Goal: Task Accomplishment & Management: Use online tool/utility

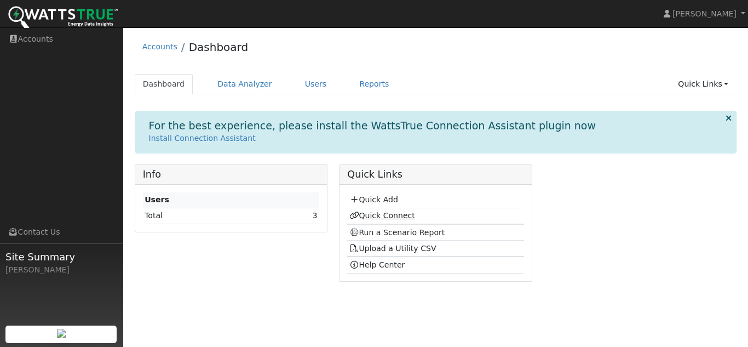
click at [390, 216] on link "Quick Connect" at bounding box center [382, 215] width 66 height 9
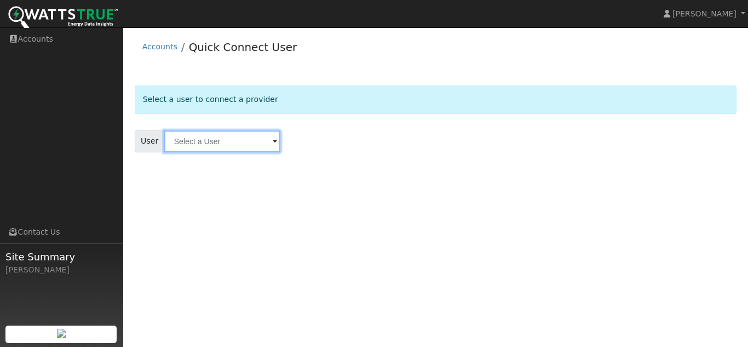
click at [230, 146] on input "text" at bounding box center [222, 141] width 116 height 22
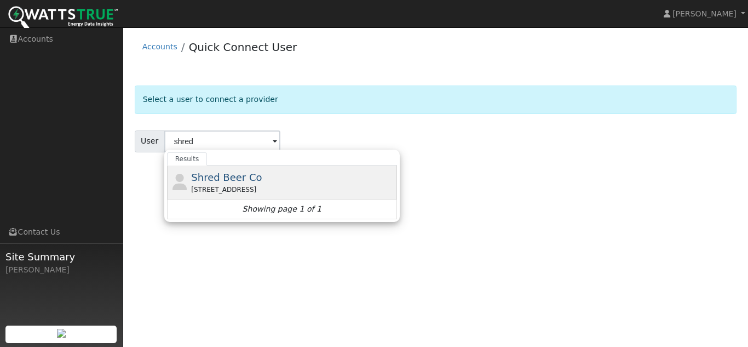
click at [226, 177] on span "Shred Beer Co" at bounding box center [226, 176] width 71 height 11
type input "Shred Beer Co"
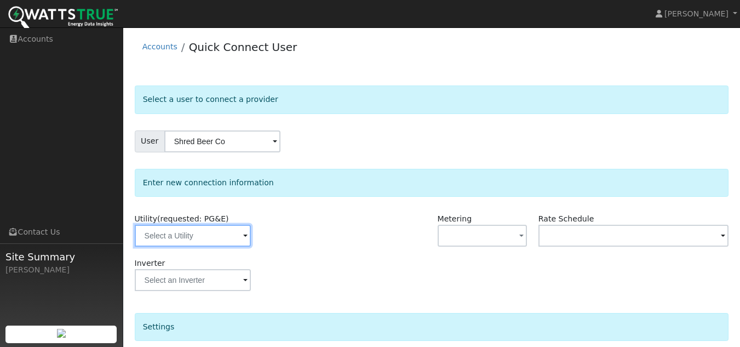
click at [181, 237] on input "text" at bounding box center [193, 235] width 116 height 22
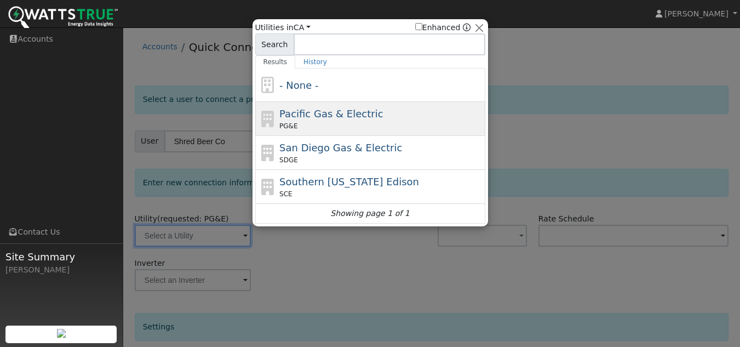
click at [301, 128] on div "PG&E" at bounding box center [380, 126] width 203 height 10
type input "PG&E"
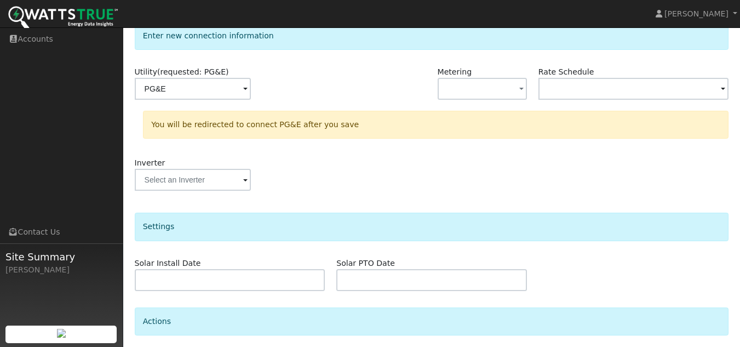
scroll to position [231, 0]
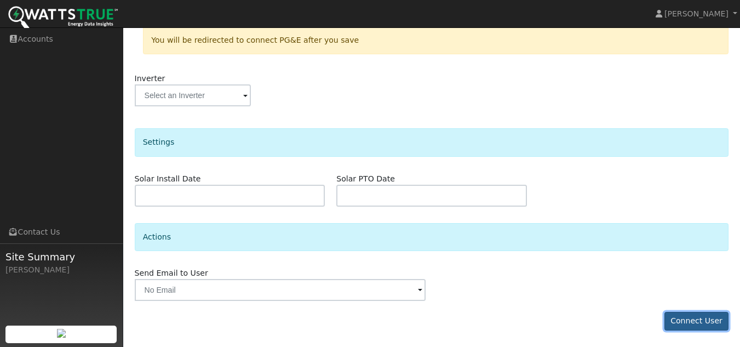
click at [685, 317] on button "Connect User" at bounding box center [696, 321] width 65 height 19
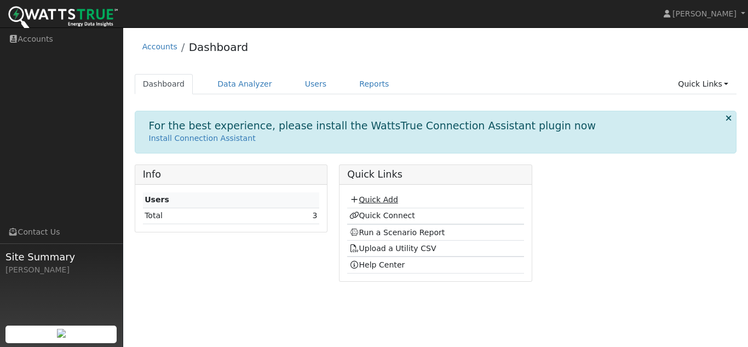
click at [383, 197] on link "Quick Add" at bounding box center [373, 199] width 49 height 9
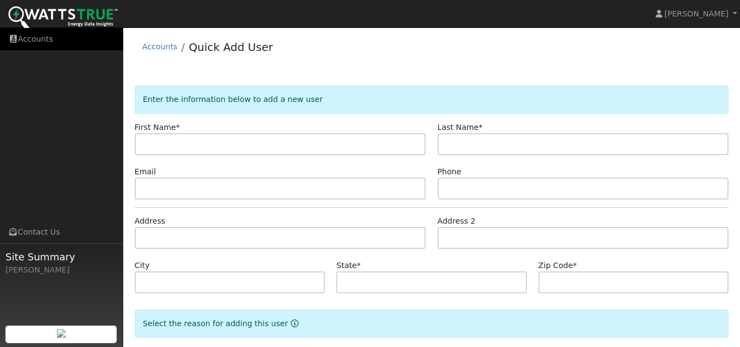
click at [20, 38] on link "Accounts" at bounding box center [61, 39] width 123 height 22
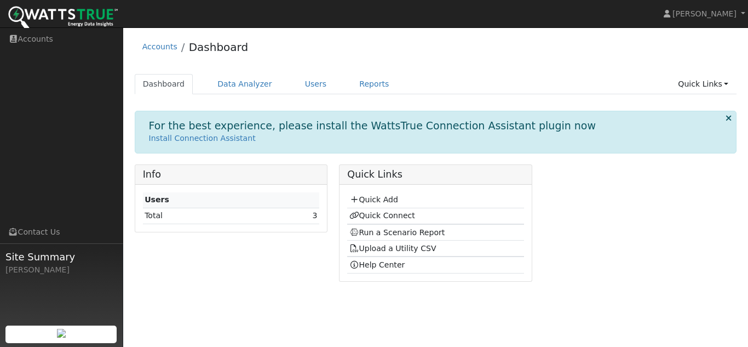
click at [287, 215] on td "3" at bounding box center [294, 215] width 50 height 16
click at [373, 216] on link "Quick Connect" at bounding box center [382, 215] width 66 height 9
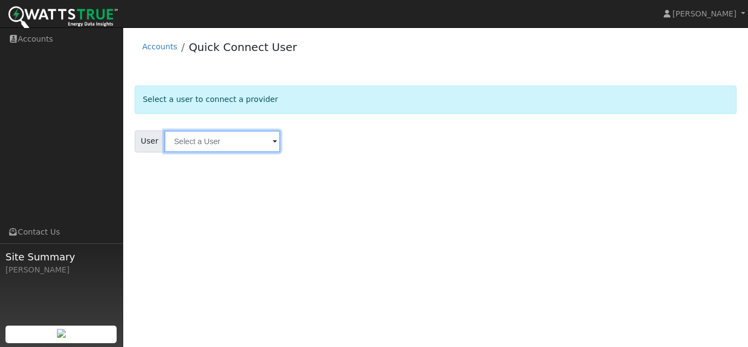
click at [214, 134] on input "text" at bounding box center [222, 141] width 116 height 22
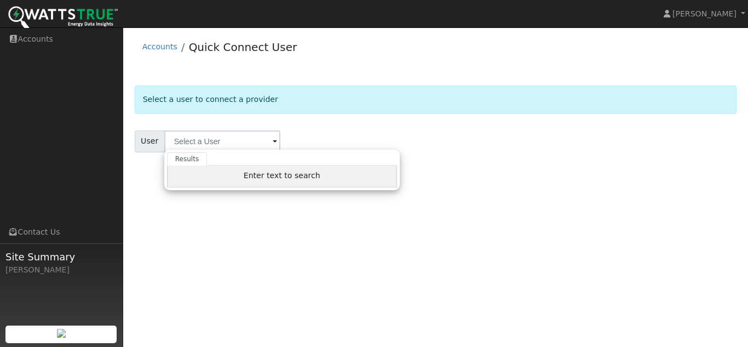
click at [217, 174] on div "Enter text to search" at bounding box center [282, 176] width 230 height 22
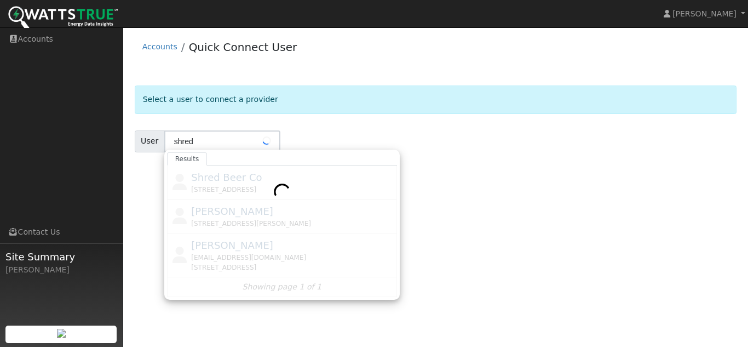
click at [217, 174] on div at bounding box center [282, 230] width 230 height 131
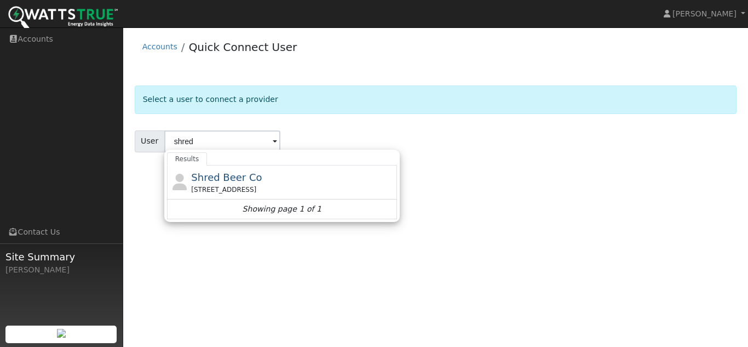
click at [217, 174] on span "Shred Beer Co" at bounding box center [226, 176] width 71 height 11
type input "Shred Beer Co"
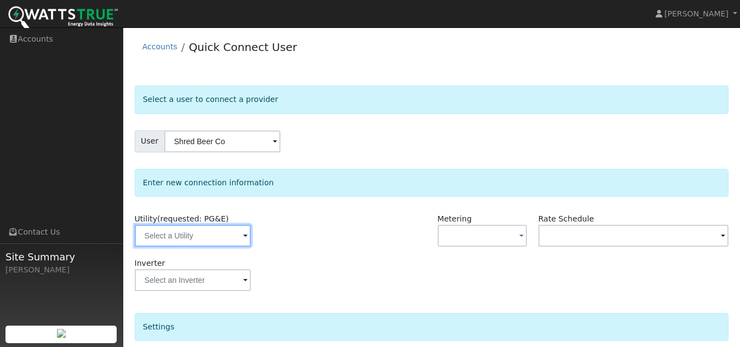
click at [200, 237] on input "text" at bounding box center [193, 235] width 116 height 22
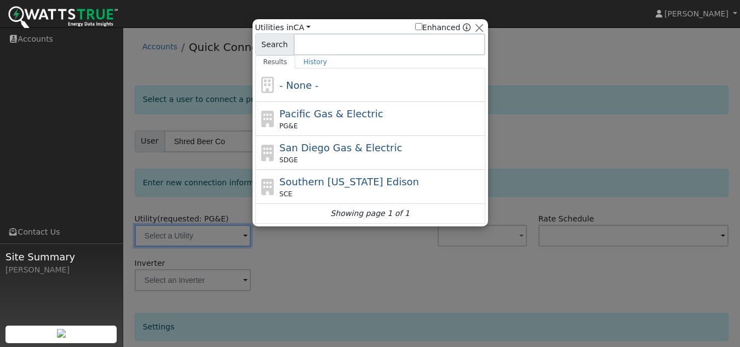
click at [357, 128] on div "PG&E" at bounding box center [380, 126] width 203 height 10
type input "PG&E"
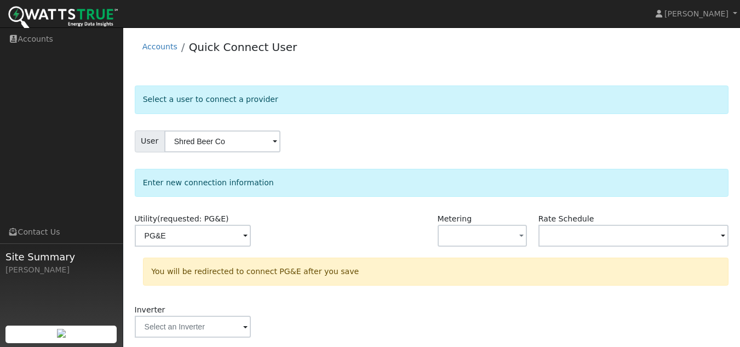
click at [503, 290] on div "You will be redirected to connect PG&E after you save" at bounding box center [435, 275] width 597 height 36
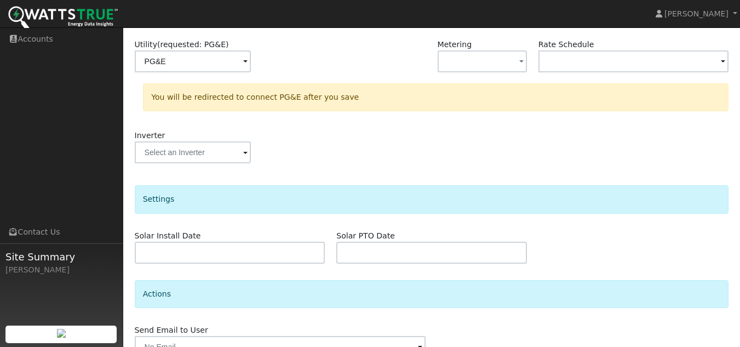
scroll to position [231, 0]
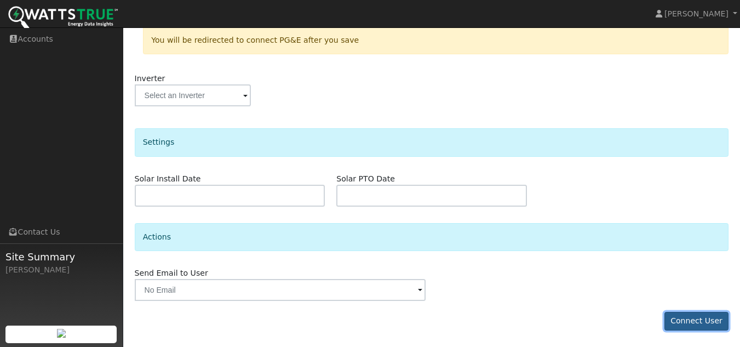
click at [695, 325] on button "Connect User" at bounding box center [696, 321] width 65 height 19
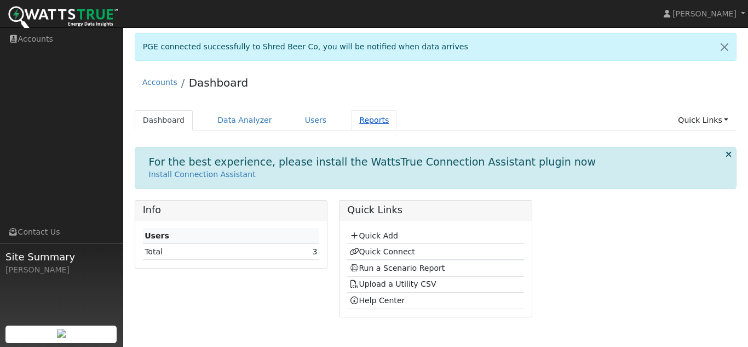
click at [363, 125] on link "Reports" at bounding box center [374, 120] width 46 height 20
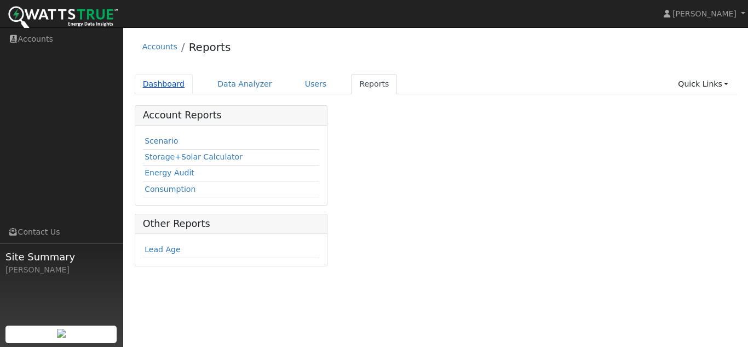
click at [169, 88] on link "Dashboard" at bounding box center [164, 84] width 59 height 20
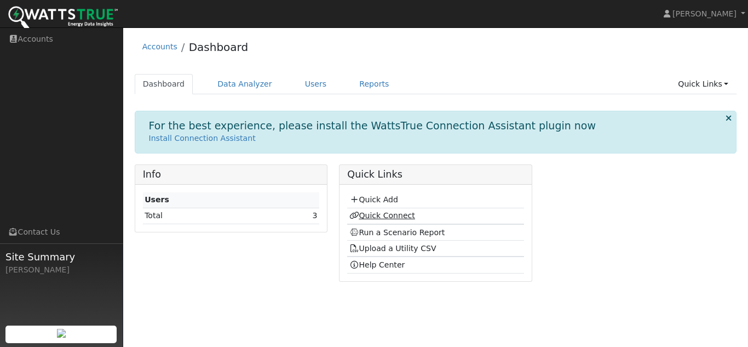
click at [399, 211] on link "Quick Connect" at bounding box center [382, 215] width 66 height 9
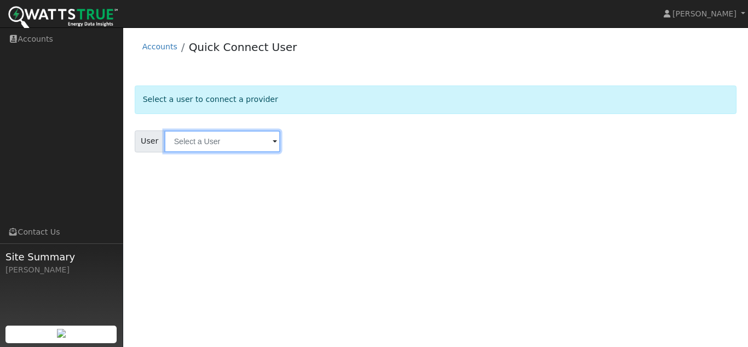
click at [226, 136] on input "text" at bounding box center [222, 141] width 116 height 22
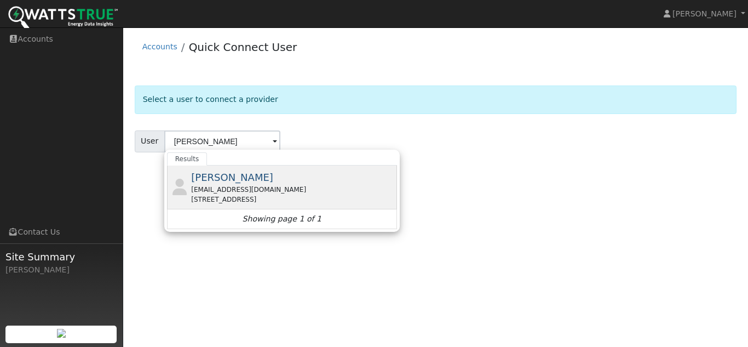
click at [222, 178] on span "Boris Itin" at bounding box center [232, 176] width 82 height 11
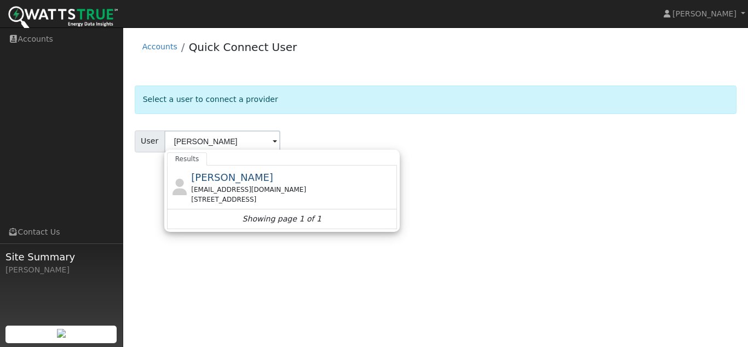
type input "Boris Itin"
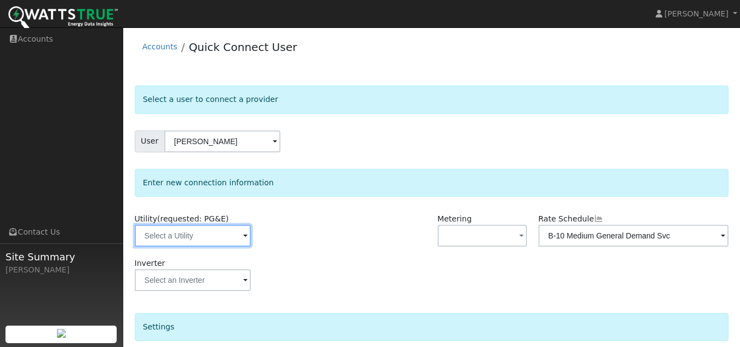
click at [220, 226] on input "text" at bounding box center [193, 235] width 116 height 22
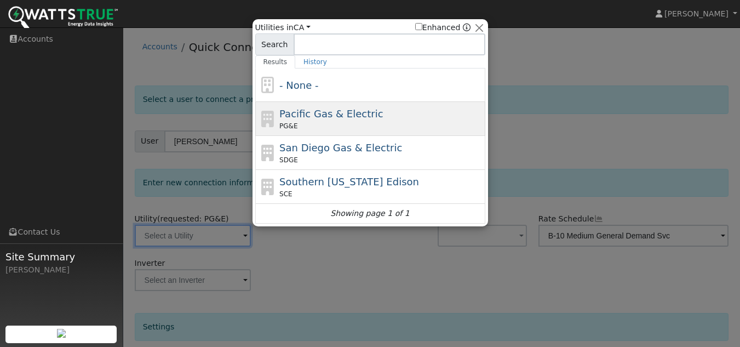
click at [288, 118] on span "Pacific Gas & Electric" at bounding box center [330, 113] width 103 height 11
type input "PG&E"
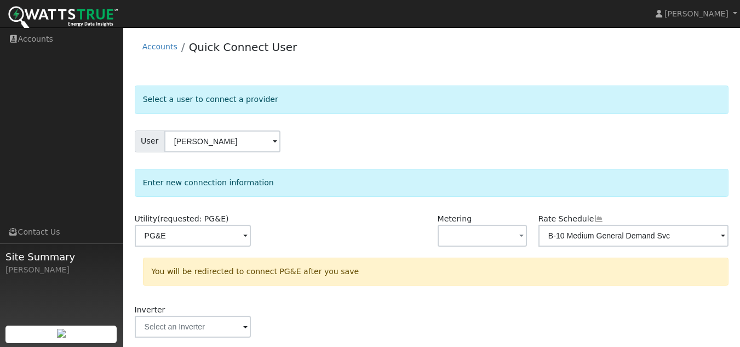
click at [288, 118] on form "Select a user to connect a provider User [PERSON_NAME] Account Default Account …" at bounding box center [432, 328] width 594 height 486
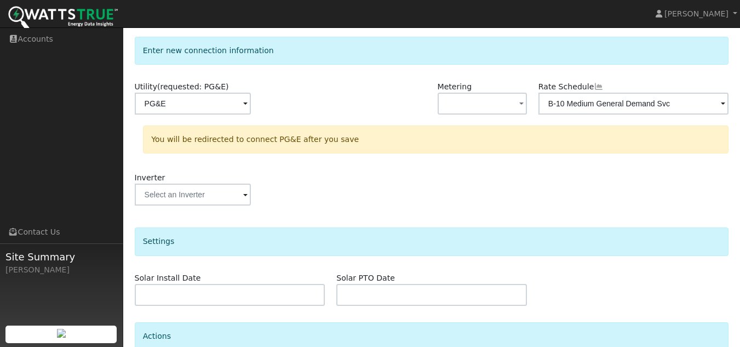
scroll to position [231, 0]
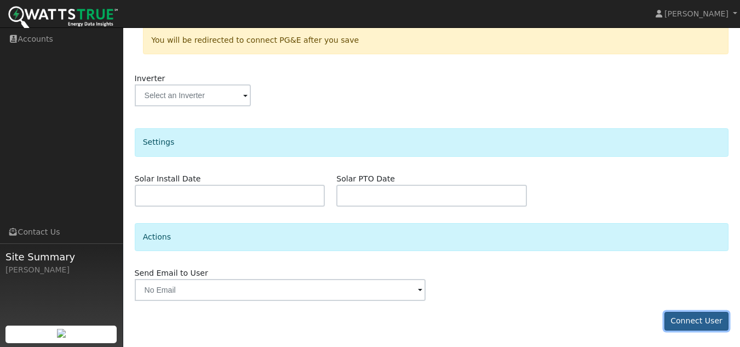
click at [685, 312] on button "Connect User" at bounding box center [696, 321] width 65 height 19
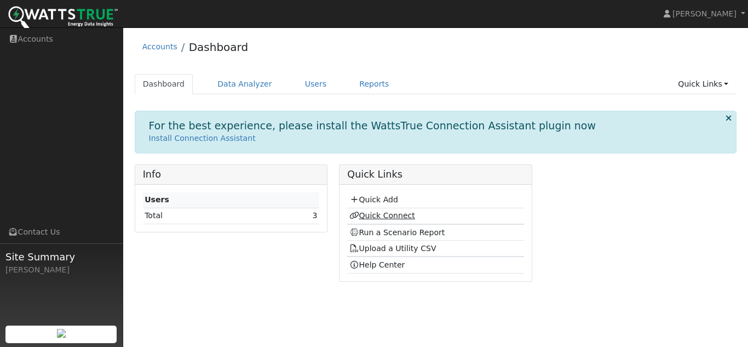
click at [384, 220] on link "Quick Connect" at bounding box center [382, 215] width 66 height 9
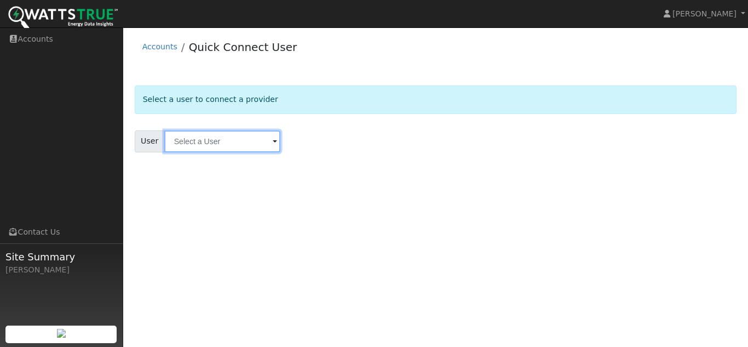
click at [191, 139] on input "text" at bounding box center [222, 141] width 116 height 22
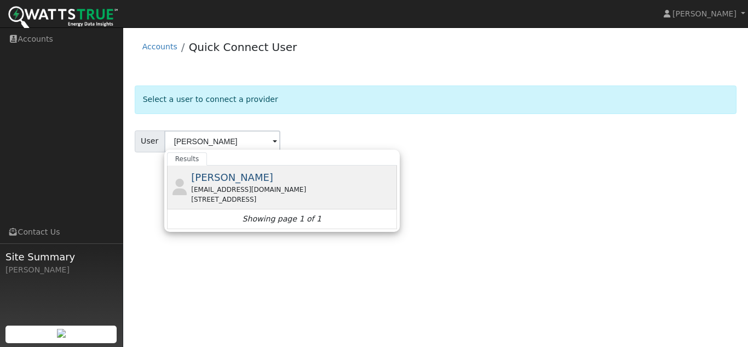
click at [199, 174] on span "[PERSON_NAME]" at bounding box center [232, 176] width 82 height 11
type input "[PERSON_NAME]"
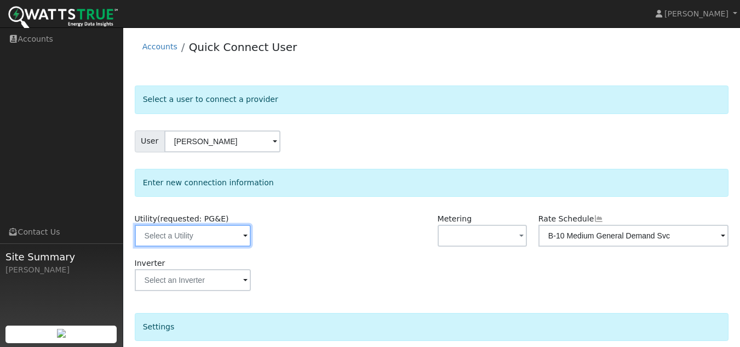
click at [194, 234] on input "text" at bounding box center [193, 235] width 116 height 22
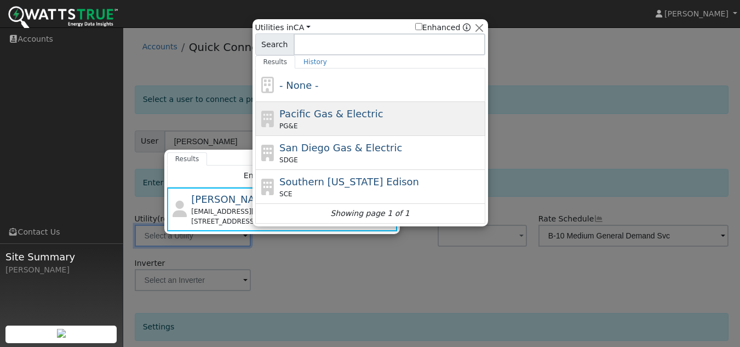
click at [272, 112] on icon at bounding box center [267, 119] width 19 height 16
type input "PG&E"
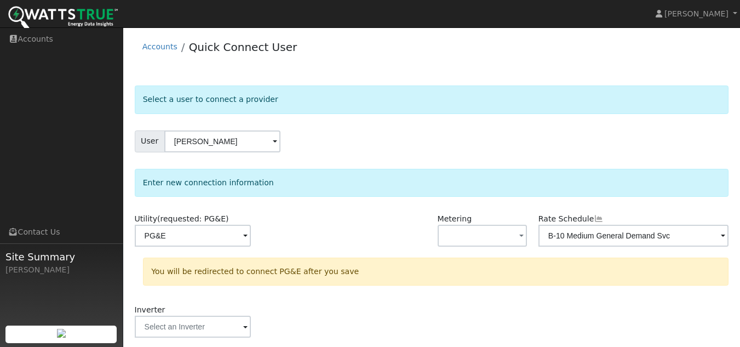
click at [424, 118] on form "Select a user to connect a provider User [PERSON_NAME] Account Default Account …" at bounding box center [432, 328] width 594 height 486
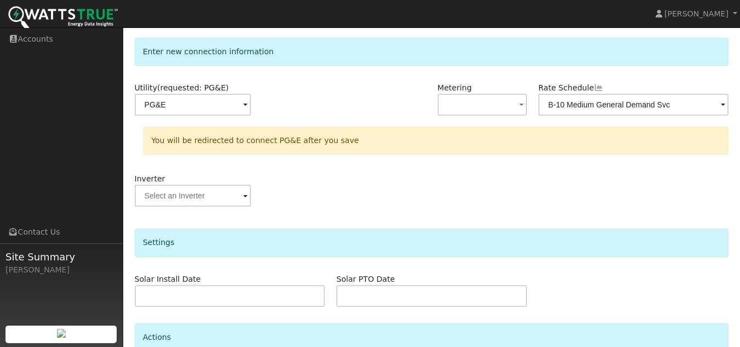
scroll to position [231, 0]
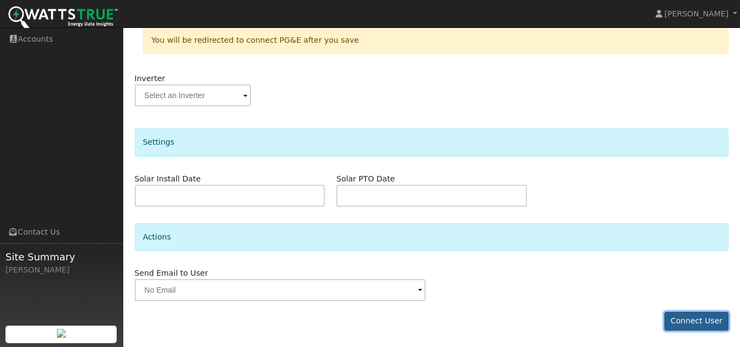
click at [677, 320] on button "Connect User" at bounding box center [696, 321] width 65 height 19
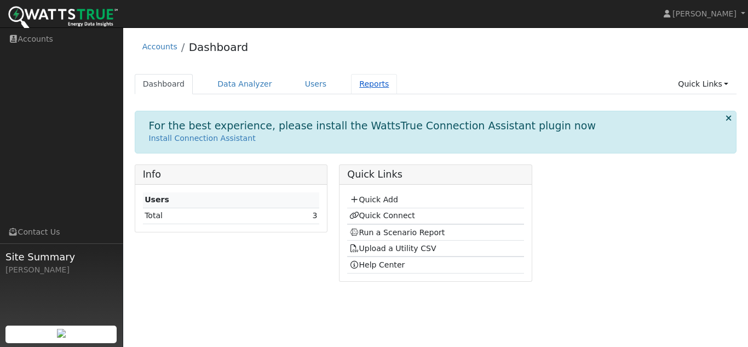
click at [356, 82] on link "Reports" at bounding box center [374, 84] width 46 height 20
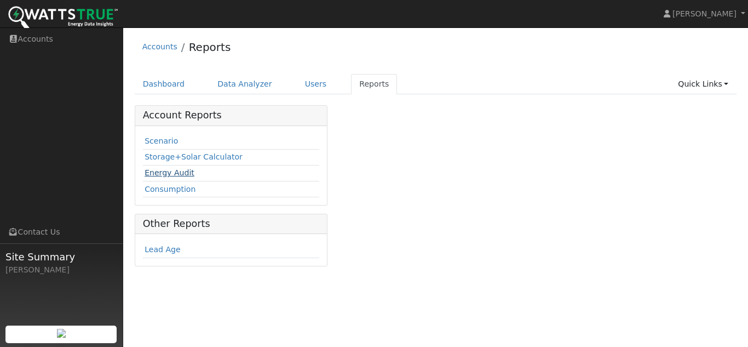
click at [157, 173] on link "Energy Audit" at bounding box center [170, 172] width 50 height 9
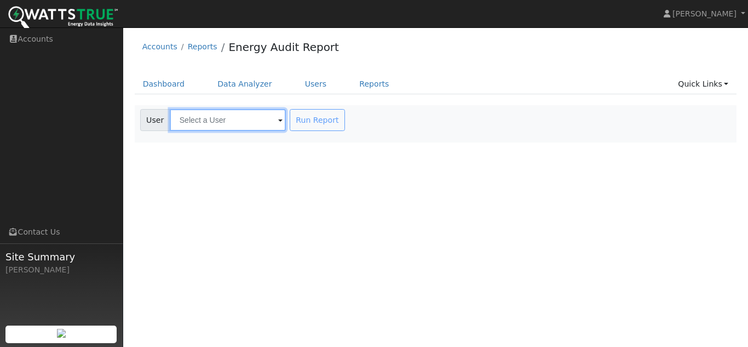
click at [230, 118] on input "text" at bounding box center [228, 120] width 116 height 22
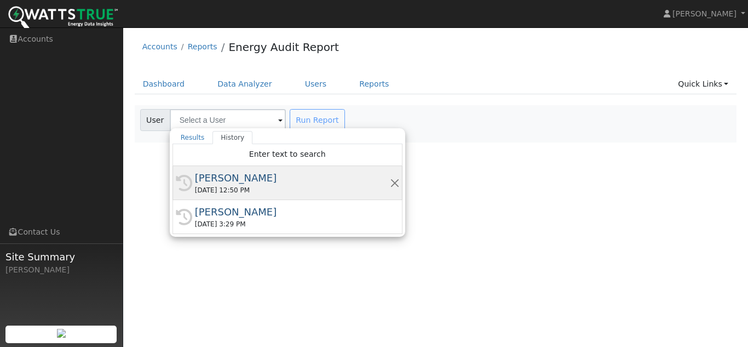
click at [224, 182] on div "[PERSON_NAME]" at bounding box center [292, 177] width 195 height 15
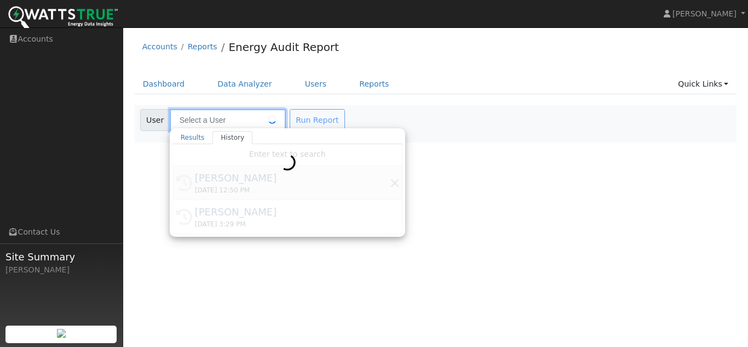
type input "[PERSON_NAME]"
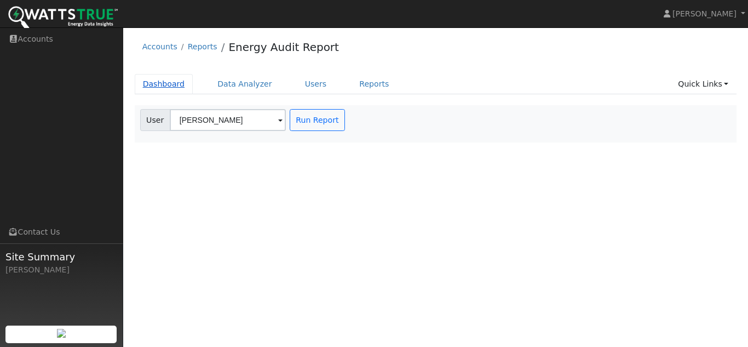
click at [169, 90] on link "Dashboard" at bounding box center [164, 84] width 59 height 20
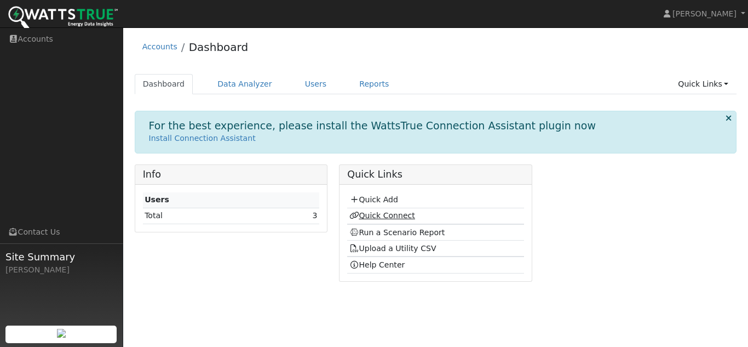
click at [391, 213] on link "Quick Connect" at bounding box center [382, 215] width 66 height 9
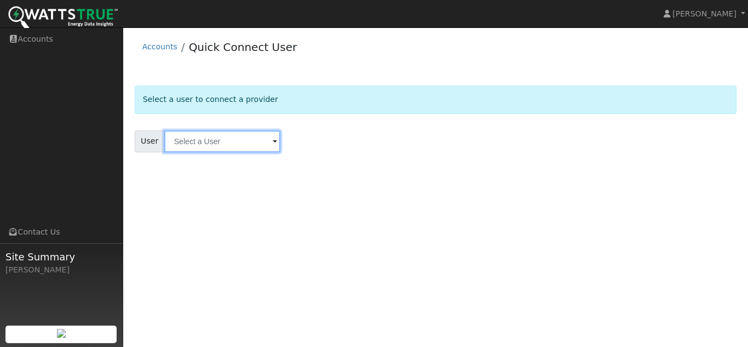
click at [221, 151] on input "text" at bounding box center [222, 141] width 116 height 22
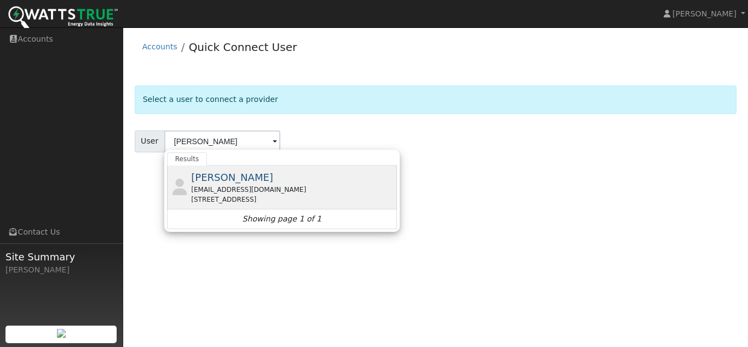
click at [212, 176] on span "Boris Itin" at bounding box center [232, 176] width 82 height 11
type input "Boris Itin"
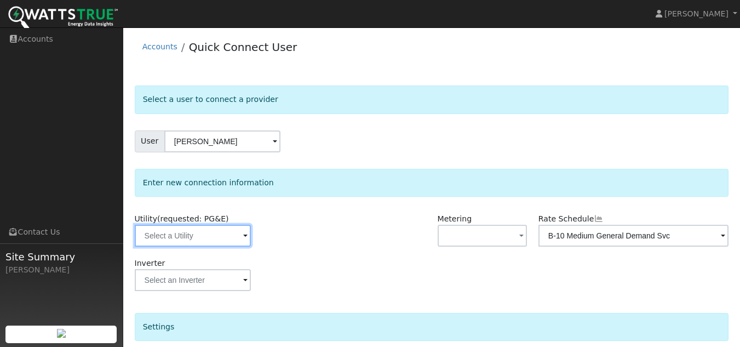
click at [201, 243] on input "text" at bounding box center [193, 235] width 116 height 22
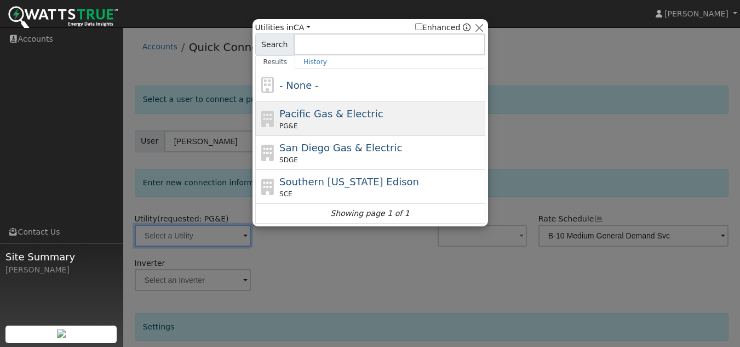
click at [355, 136] on div "Pacific Gas & Electric PG&E" at bounding box center [370, 153] width 230 height 34
type input "PG&E"
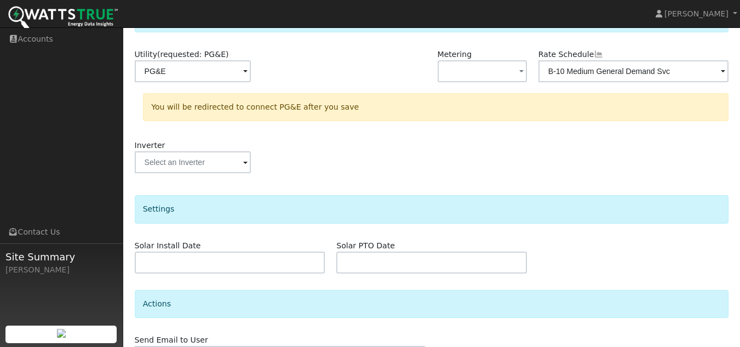
scroll to position [231, 0]
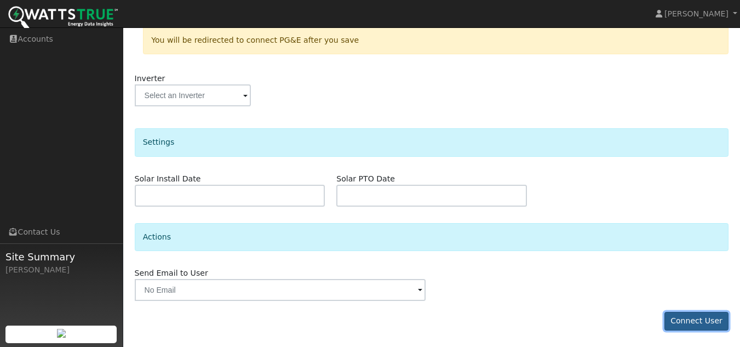
click at [700, 317] on button "Connect User" at bounding box center [696, 321] width 65 height 19
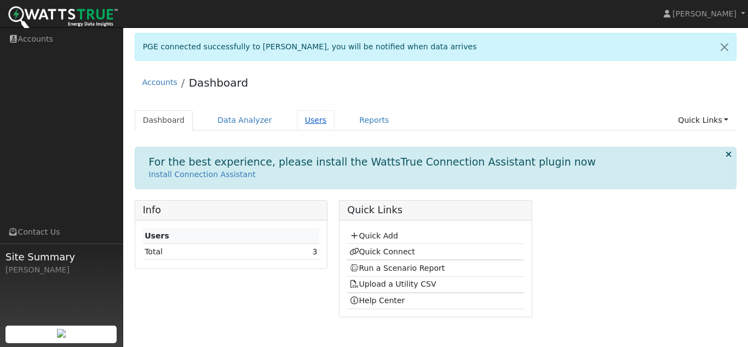
click at [304, 116] on link "Users" at bounding box center [316, 120] width 38 height 20
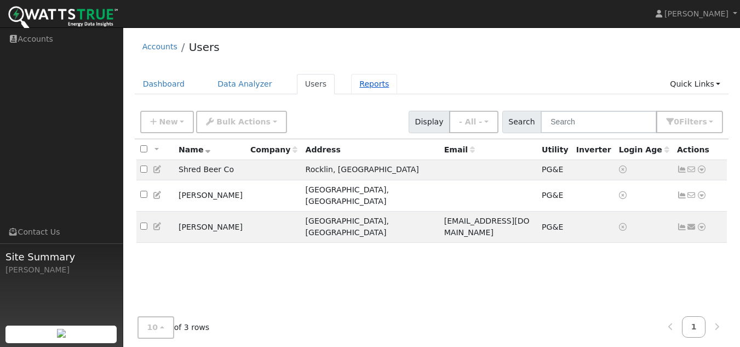
click at [355, 90] on link "Reports" at bounding box center [374, 84] width 46 height 20
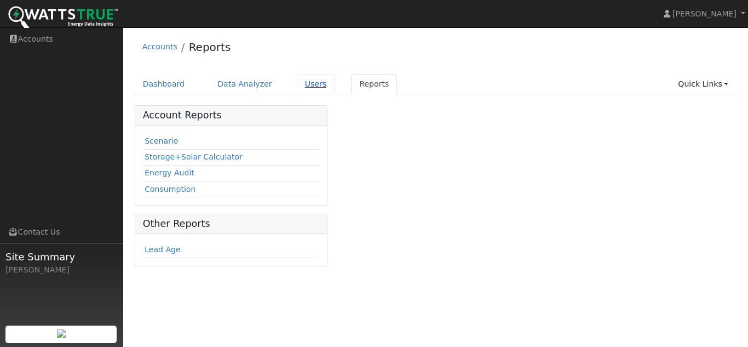
click at [305, 80] on link "Users" at bounding box center [316, 84] width 38 height 20
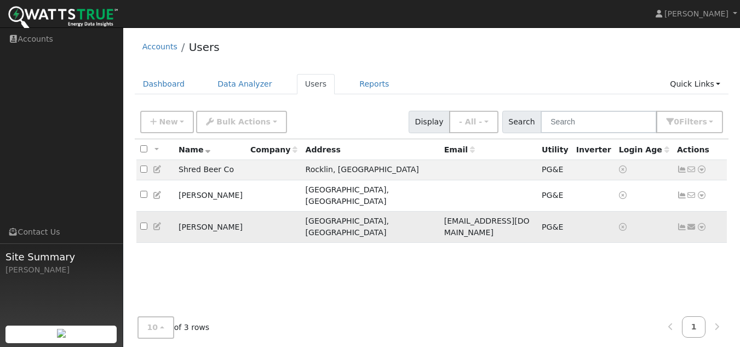
click at [193, 214] on td "[PERSON_NAME]" at bounding box center [211, 226] width 72 height 31
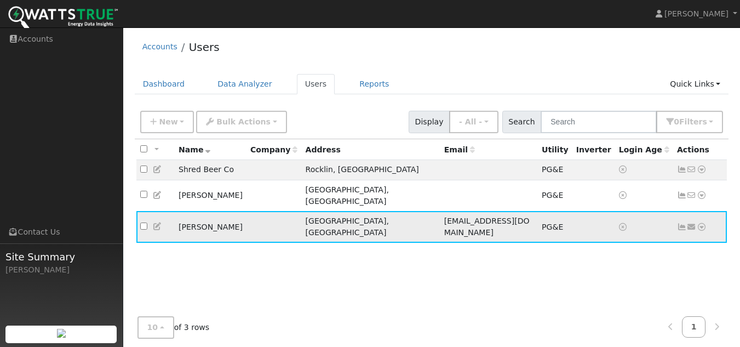
click at [193, 214] on td "Boris Itin" at bounding box center [211, 226] width 72 height 31
click at [192, 215] on td "Boris Itin" at bounding box center [211, 226] width 72 height 31
click at [146, 222] on input "checkbox" at bounding box center [143, 225] width 7 height 7
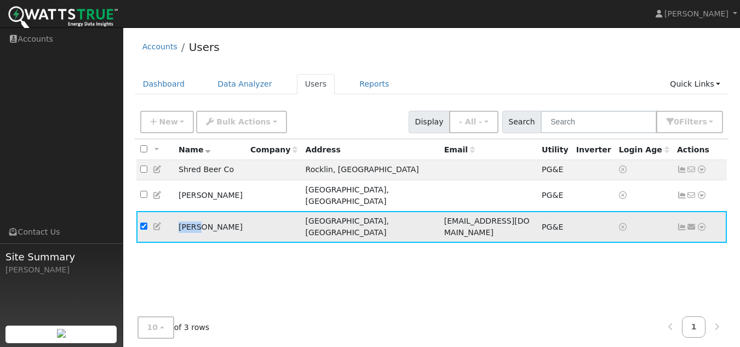
click at [146, 222] on input "checkbox" at bounding box center [143, 225] width 7 height 7
checkbox input "false"
click at [161, 76] on link "Dashboard" at bounding box center [164, 84] width 59 height 20
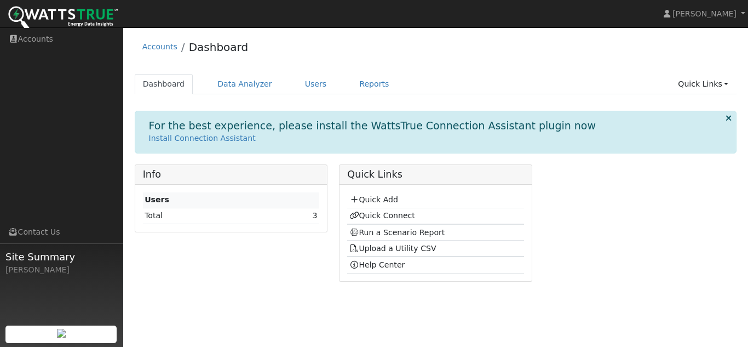
click at [251, 214] on td "Total" at bounding box center [206, 215] width 126 height 16
click at [382, 201] on link "Quick Add" at bounding box center [373, 199] width 49 height 9
click at [423, 235] on link "Run a Scenario Report" at bounding box center [397, 232] width 96 height 9
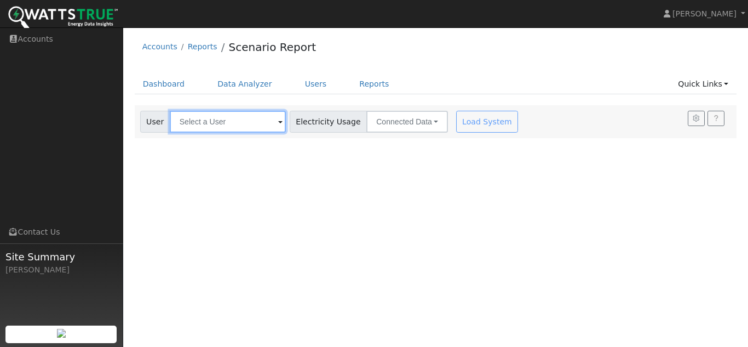
click at [234, 124] on input "text" at bounding box center [228, 122] width 116 height 22
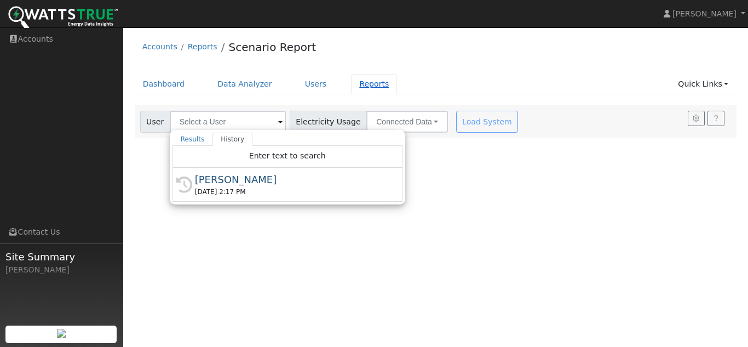
click at [354, 91] on link "Reports" at bounding box center [374, 84] width 46 height 20
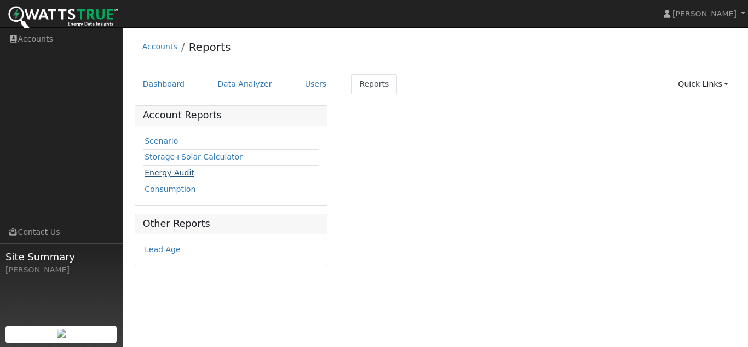
click at [152, 168] on link "Energy Audit" at bounding box center [170, 172] width 50 height 9
click at [159, 85] on link "Dashboard" at bounding box center [164, 84] width 59 height 20
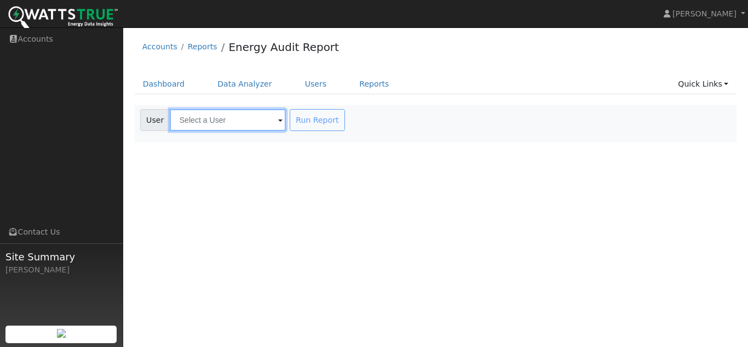
click at [178, 122] on input "text" at bounding box center [228, 120] width 116 height 22
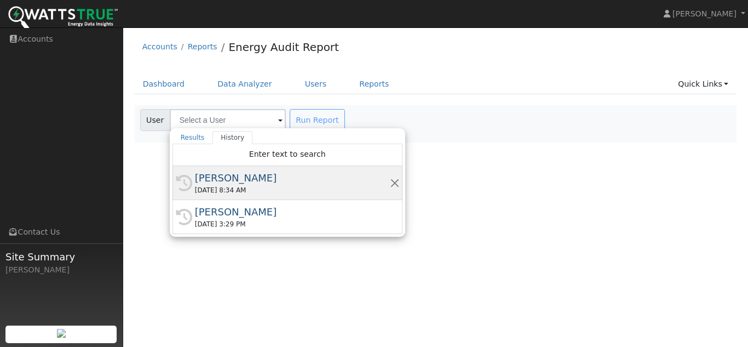
click at [217, 191] on div "08/20/2025 8:34 AM" at bounding box center [292, 190] width 195 height 10
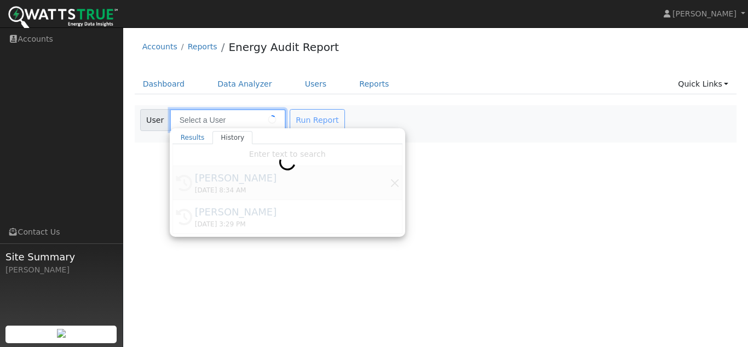
type input "Boris Itin"
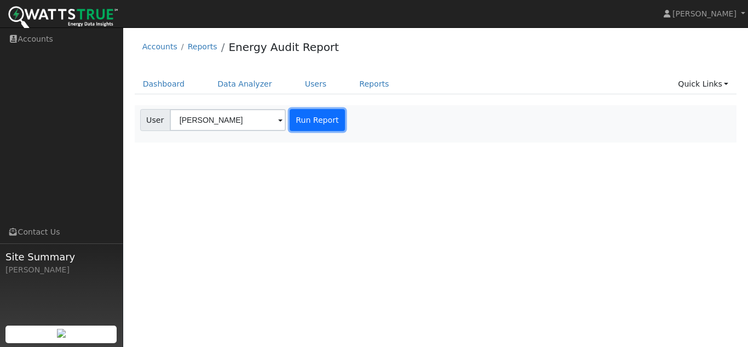
click at [304, 127] on button "Run Report" at bounding box center [317, 120] width 55 height 22
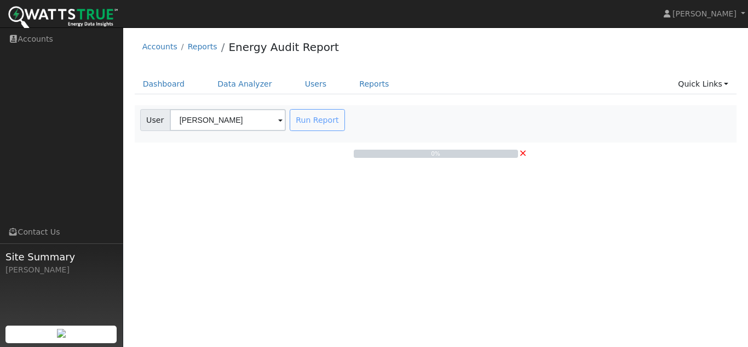
click at [295, 118] on div "Run Report" at bounding box center [318, 120] width 62 height 22
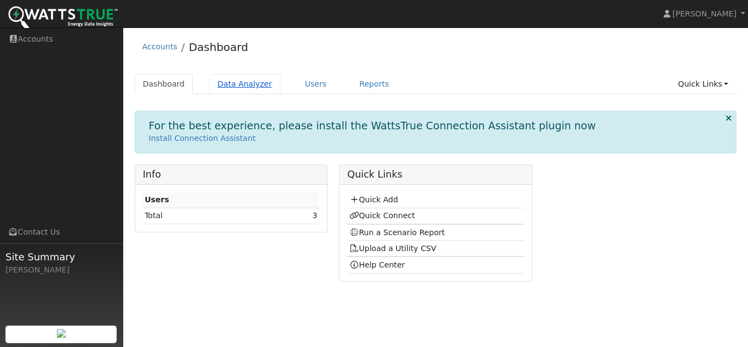
click at [221, 88] on link "Data Analyzer" at bounding box center [244, 84] width 71 height 20
click at [297, 88] on link "Users" at bounding box center [316, 84] width 38 height 20
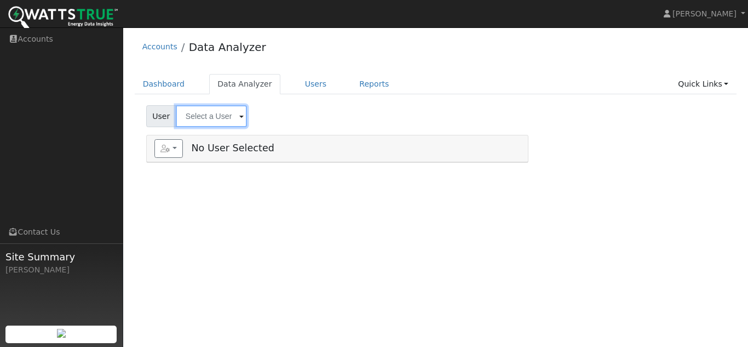
click at [218, 118] on input "text" at bounding box center [211, 116] width 71 height 22
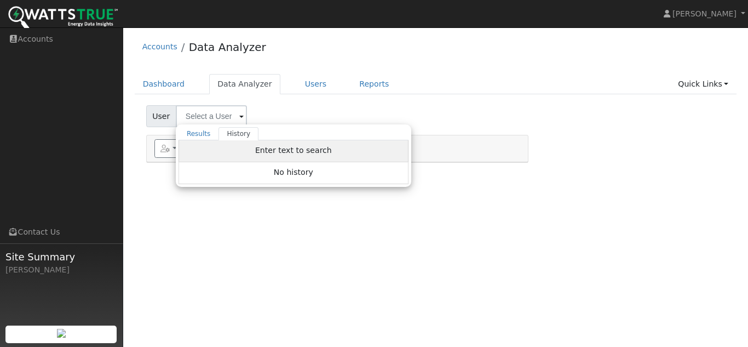
click at [217, 148] on div "Enter text to search" at bounding box center [293, 151] width 230 height 22
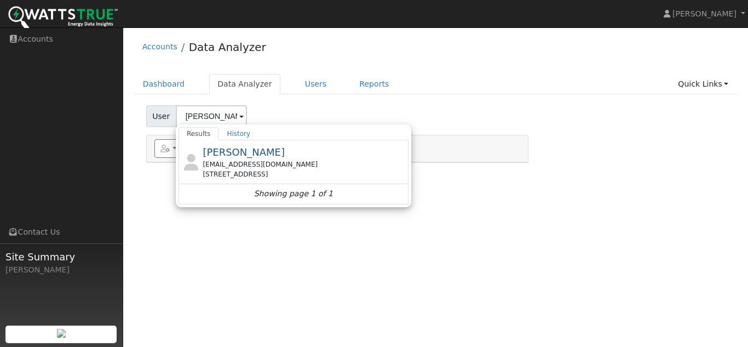
click at [217, 148] on span "[PERSON_NAME]" at bounding box center [244, 151] width 82 height 11
type input "[PERSON_NAME]"
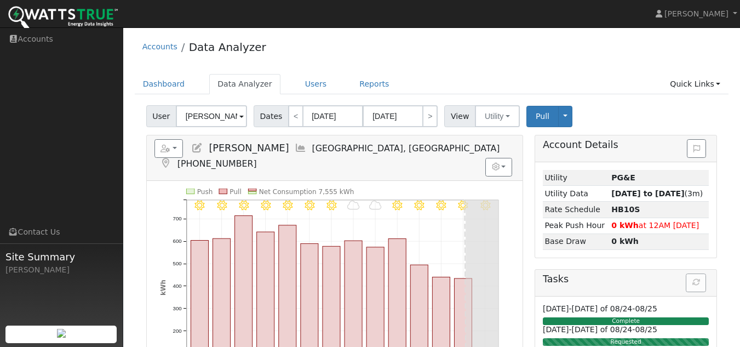
click at [603, 146] on h5 "Account Details" at bounding box center [626, 144] width 166 height 11
click at [690, 147] on button at bounding box center [696, 148] width 19 height 19
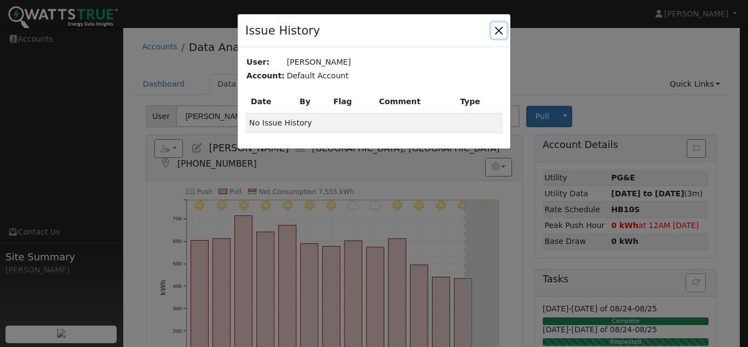
click at [494, 32] on button "button" at bounding box center [498, 29] width 15 height 15
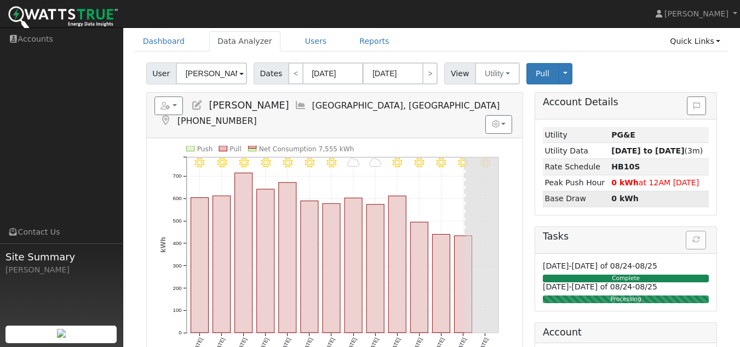
scroll to position [109, 0]
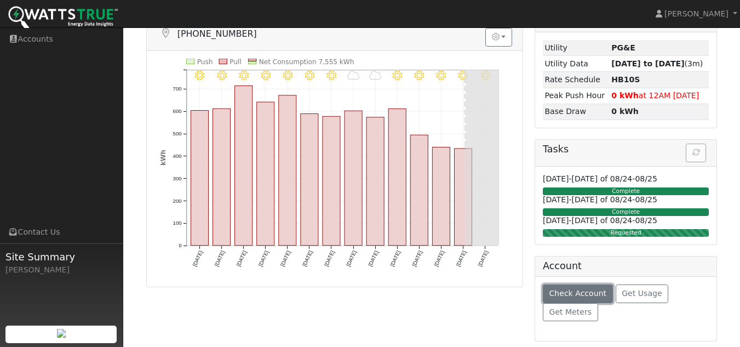
click at [569, 296] on span "Check Account" at bounding box center [577, 293] width 57 height 9
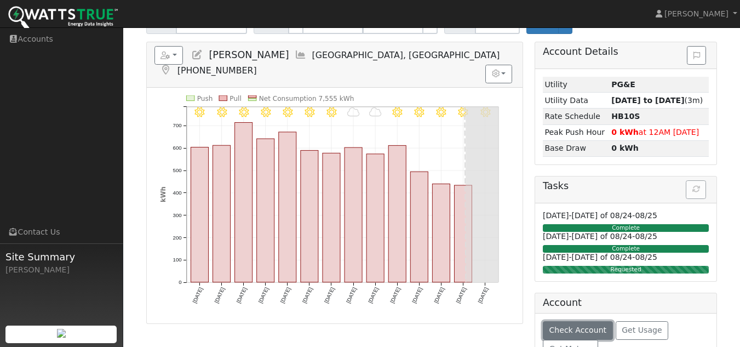
scroll to position [89, 0]
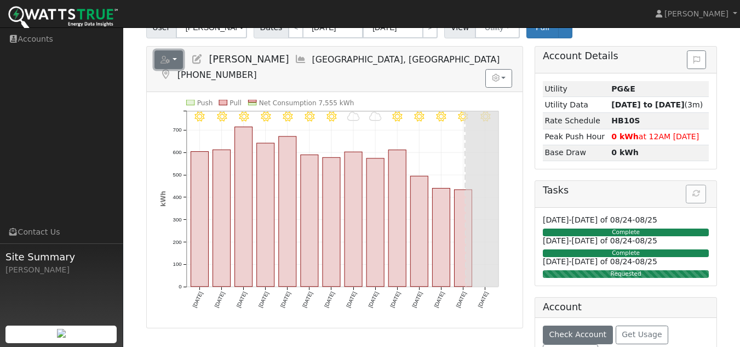
click at [177, 59] on button "button" at bounding box center [168, 59] width 29 height 19
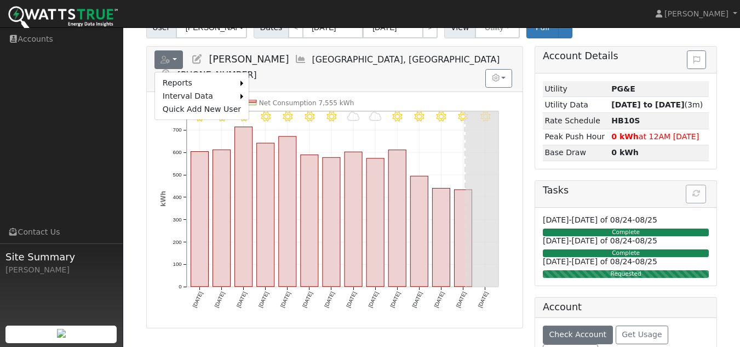
click at [195, 60] on icon at bounding box center [197, 59] width 12 height 10
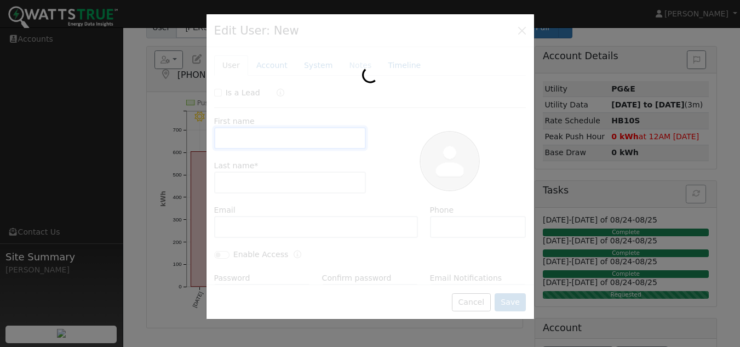
type input "Boris"
type input "Itin"
type input "[EMAIL_ADDRESS][DOMAIN_NAME]"
type input "9165212609"
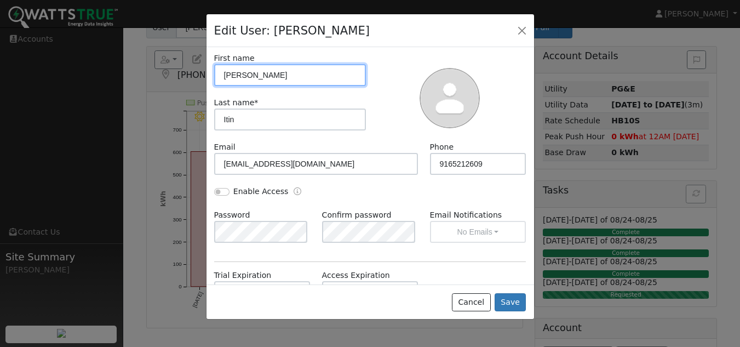
scroll to position [0, 0]
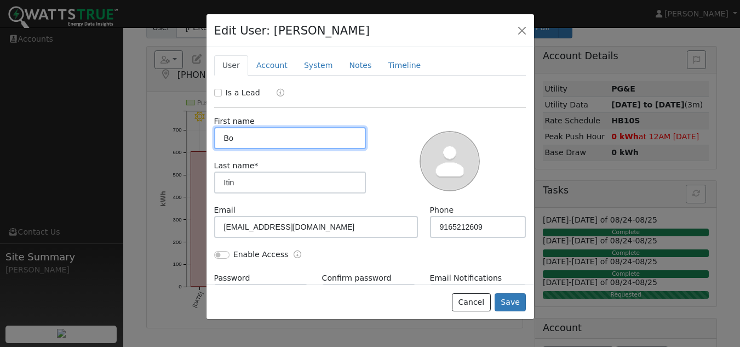
type input "B"
type input "Shred"
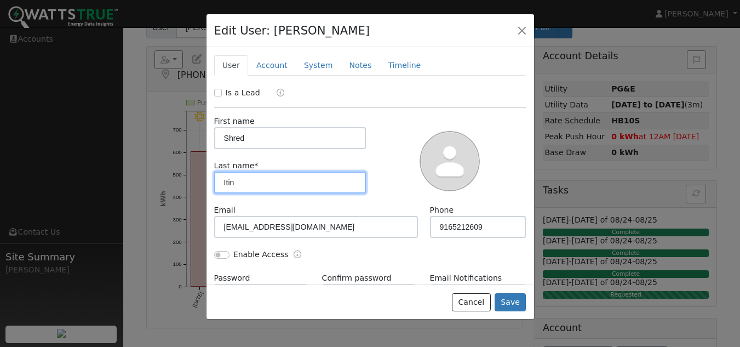
click at [253, 187] on input "Itin" at bounding box center [290, 182] width 152 height 22
type input "Brewing"
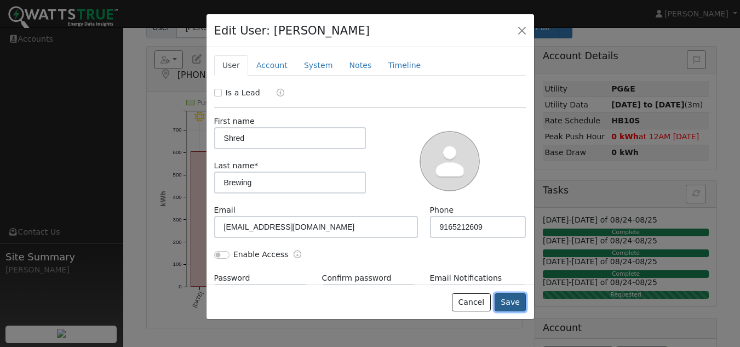
click at [514, 301] on button "Save" at bounding box center [510, 302] width 32 height 19
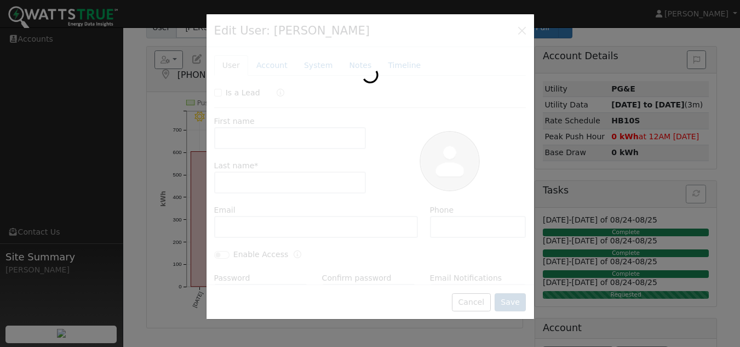
type input "Shred Brewing"
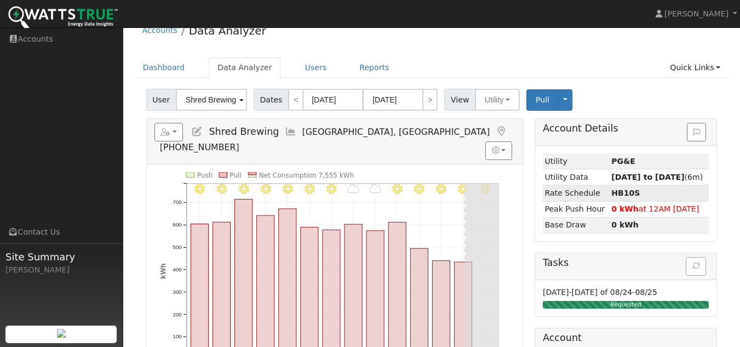
scroll to position [18, 0]
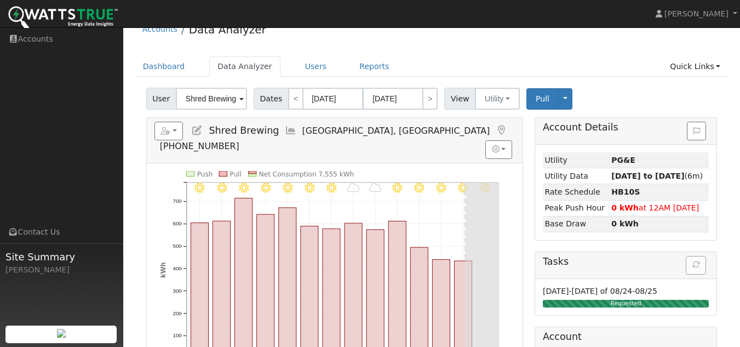
click at [285, 129] on icon at bounding box center [291, 130] width 12 height 10
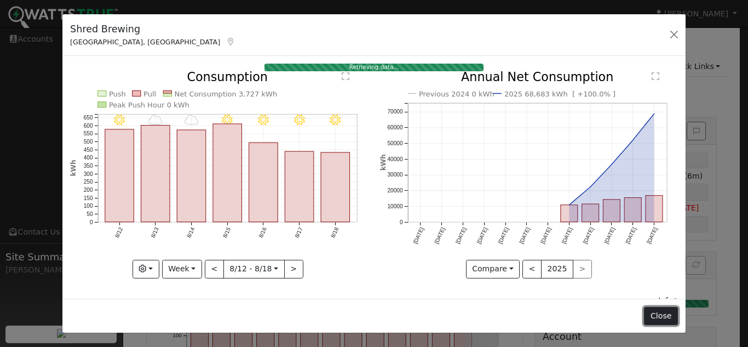
click at [663, 309] on button "Close" at bounding box center [660, 316] width 33 height 19
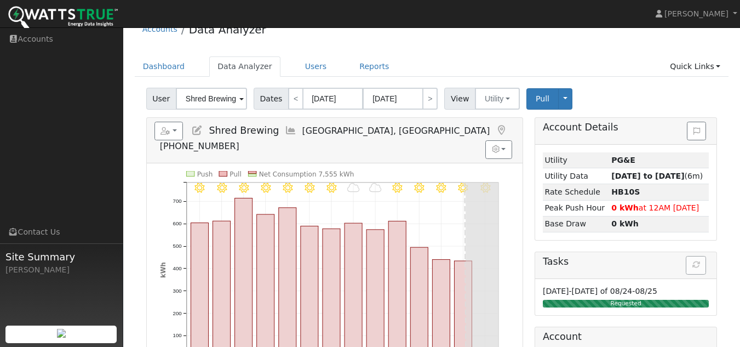
click at [197, 130] on icon at bounding box center [197, 130] width 12 height 10
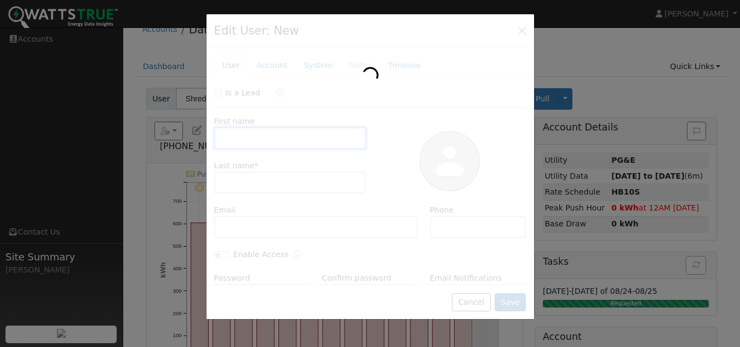
type input "Shred"
type input "Brewing"
type input "borisitin@gmail.com"
type input "9165212609"
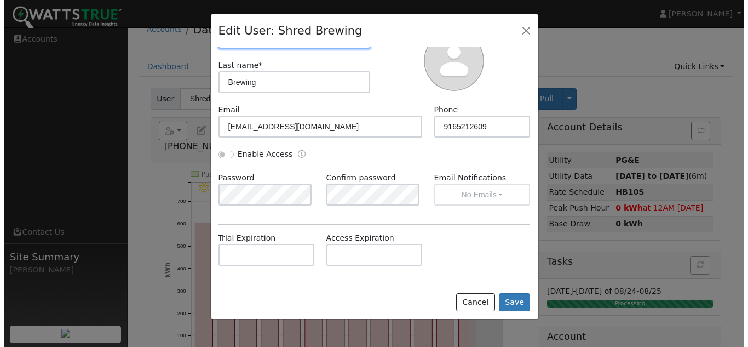
scroll to position [0, 0]
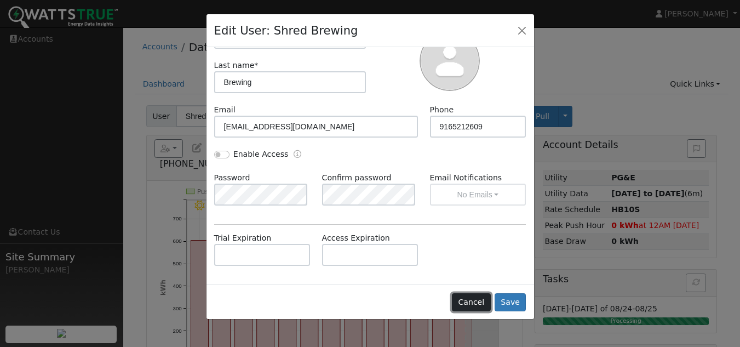
click at [484, 297] on button "Cancel" at bounding box center [471, 302] width 39 height 19
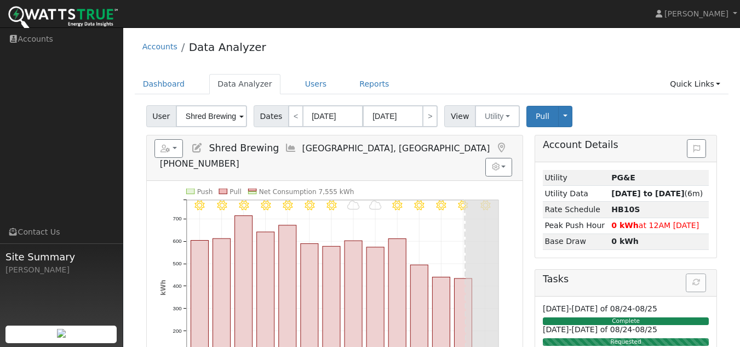
click at [495, 148] on icon at bounding box center [501, 148] width 12 height 10
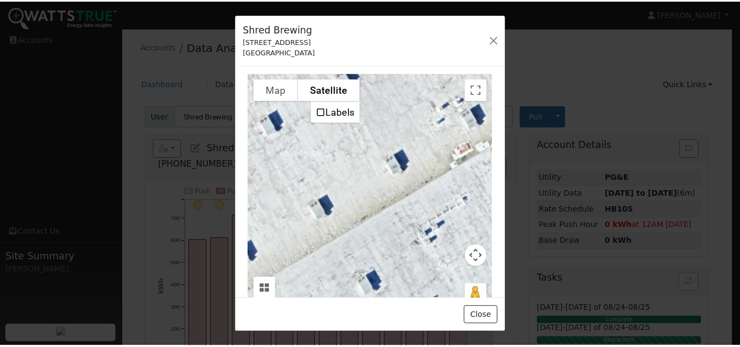
scroll to position [28, 0]
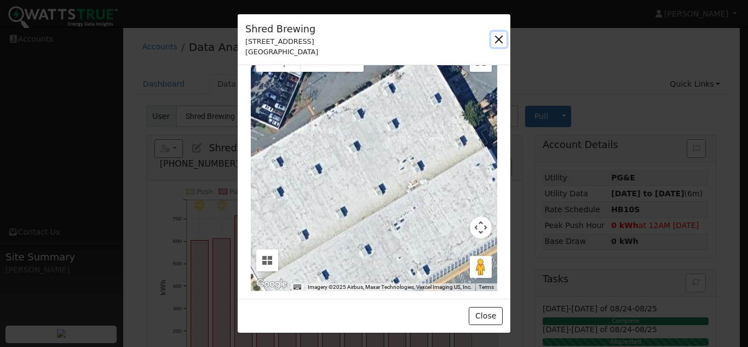
click at [495, 38] on button "button" at bounding box center [498, 39] width 15 height 15
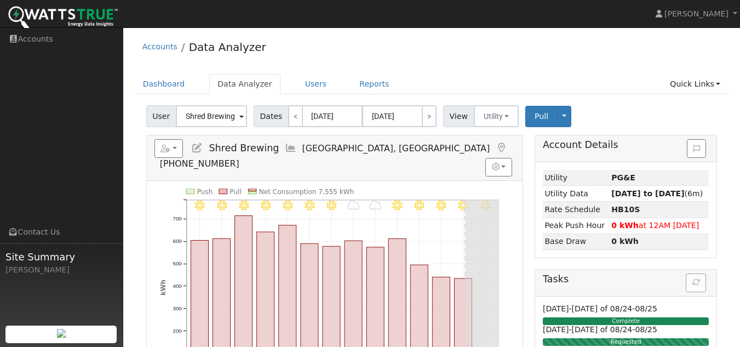
scroll to position [1, 0]
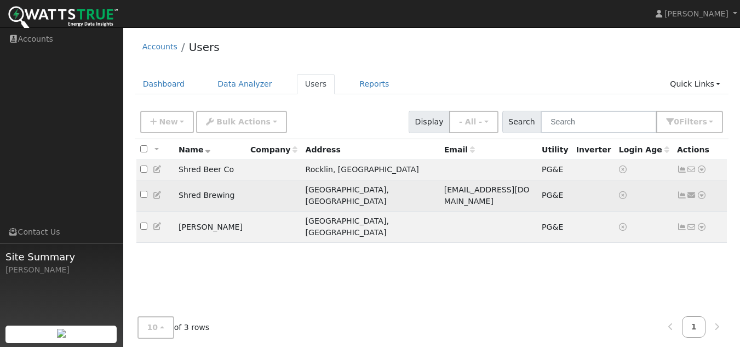
click at [145, 191] on input "checkbox" at bounding box center [143, 194] width 7 height 7
checkbox input "true"
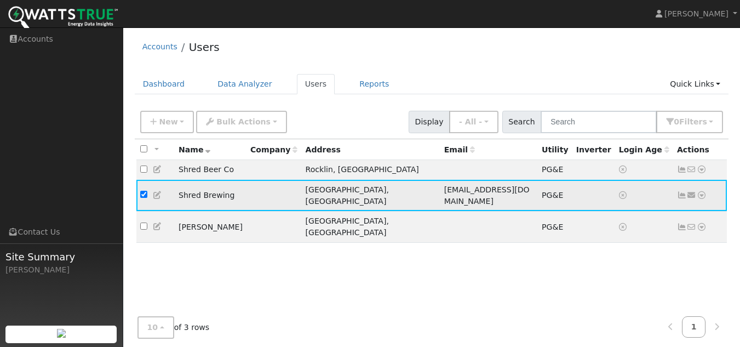
click at [703, 191] on icon at bounding box center [701, 195] width 10 height 8
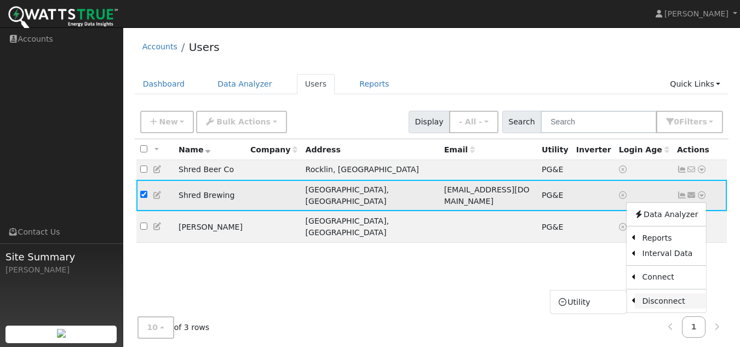
click at [671, 299] on link "Disconnect" at bounding box center [669, 300] width 71 height 15
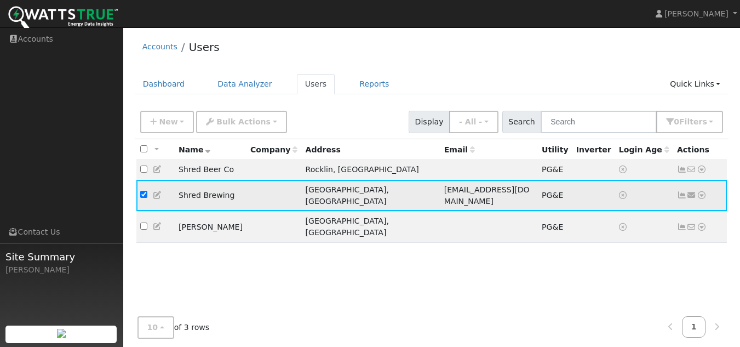
drag, startPoint x: 232, startPoint y: 193, endPoint x: 166, endPoint y: 188, distance: 65.9
click at [166, 188] on td at bounding box center [155, 195] width 38 height 31
click at [698, 192] on icon at bounding box center [701, 195] width 10 height 8
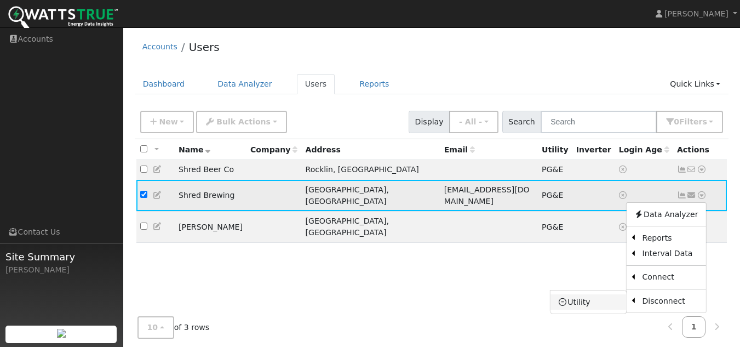
click at [585, 294] on link "Utility" at bounding box center [588, 301] width 76 height 15
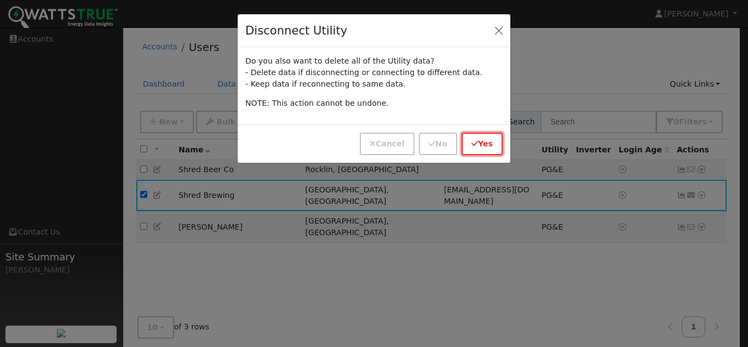
click at [479, 134] on button "Yes" at bounding box center [482, 143] width 41 height 22
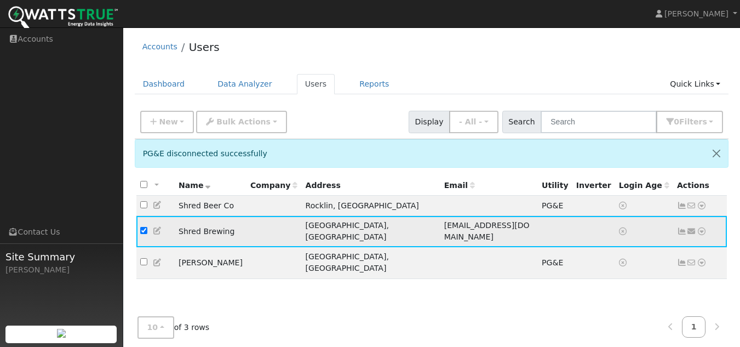
click at [156, 228] on icon at bounding box center [158, 231] width 10 height 8
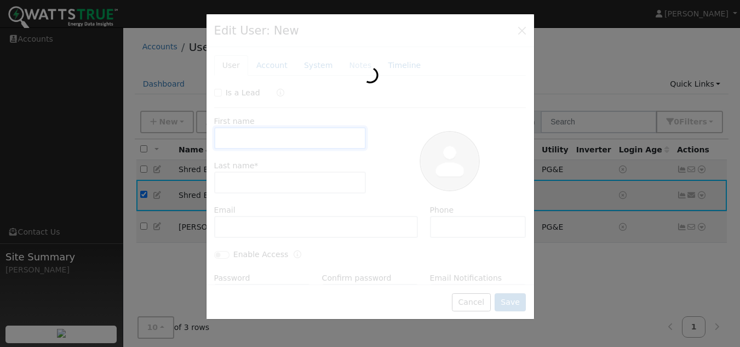
type input "Shred"
type input "Brewing"
type input "borisitin@gmail.com"
type input "9165212609"
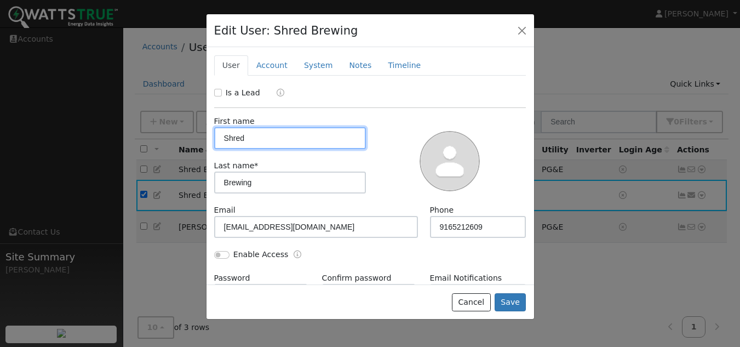
drag, startPoint x: 263, startPoint y: 139, endPoint x: 217, endPoint y: 136, distance: 45.5
click at [217, 136] on input "Shred" at bounding box center [290, 138] width 152 height 22
type input "Boris"
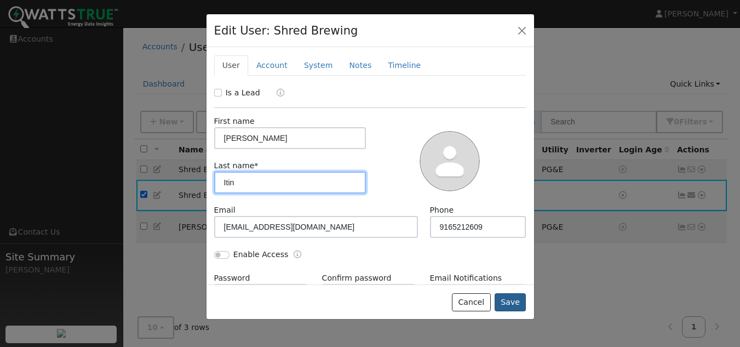
type input "Itin"
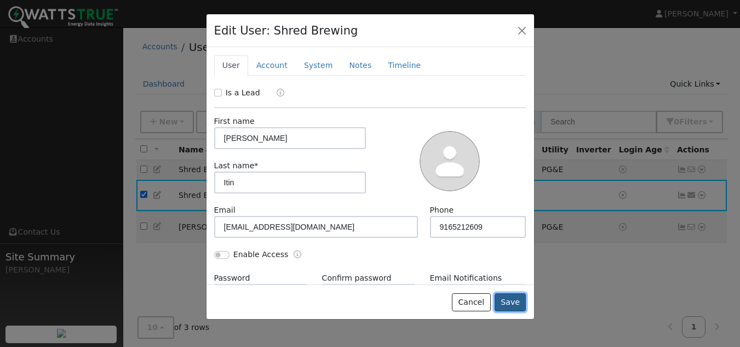
click at [518, 297] on button "Save" at bounding box center [510, 302] width 32 height 19
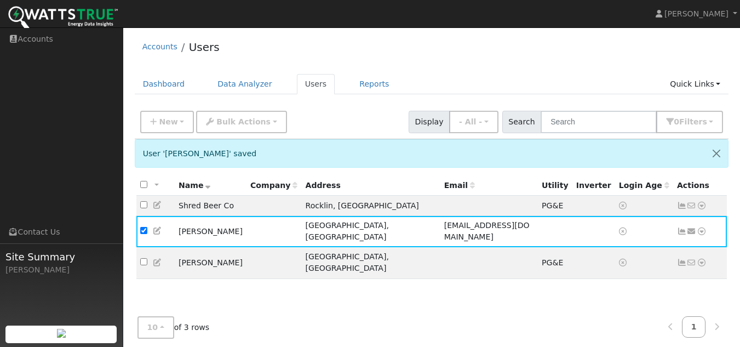
click at [298, 130] on div "New Quick Add Quick Connect Quick Convert Lead Bulk Actions Send Email Disconne…" at bounding box center [431, 120] width 587 height 26
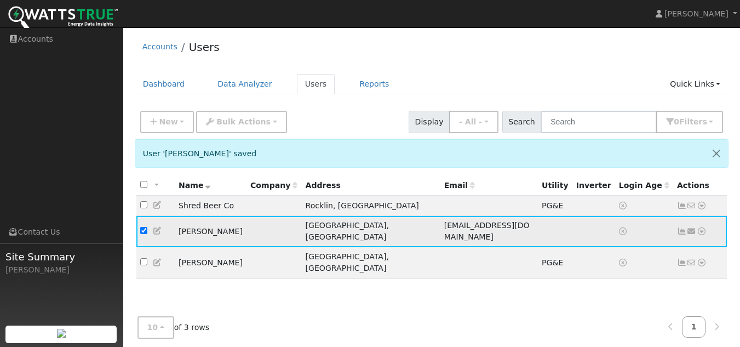
click at [701, 228] on icon at bounding box center [701, 231] width 10 height 8
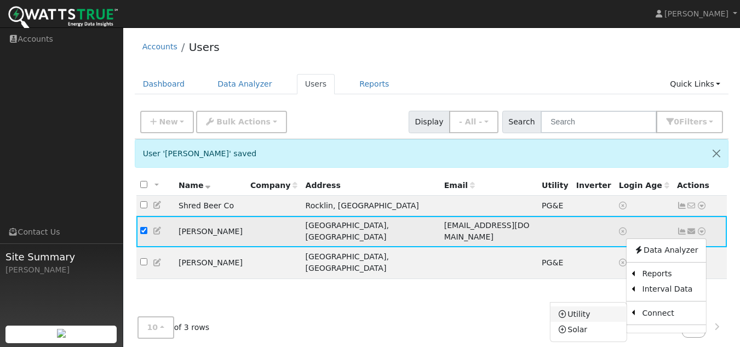
click at [576, 311] on link "Utility" at bounding box center [588, 313] width 76 height 15
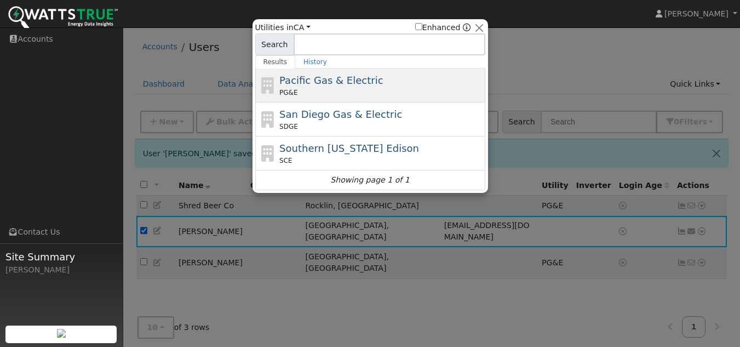
click at [387, 76] on div "Pacific Gas & Electric PG&E" at bounding box center [380, 85] width 203 height 25
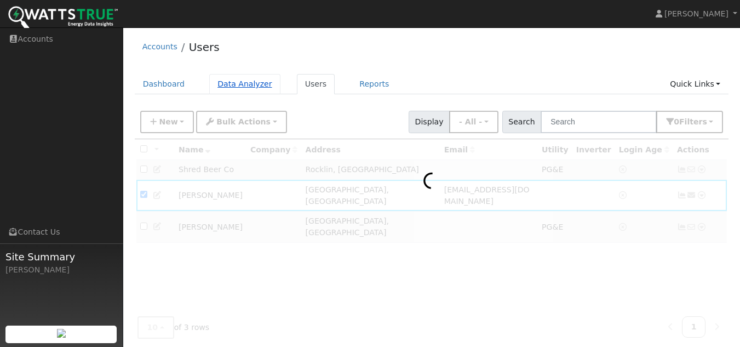
click at [228, 79] on link "Data Analyzer" at bounding box center [244, 84] width 71 height 20
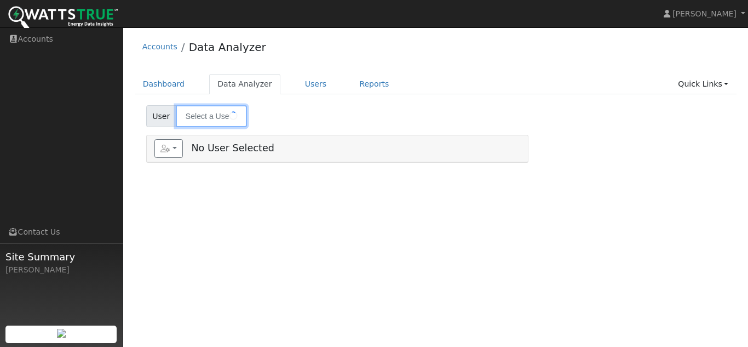
type input "[PERSON_NAME]"
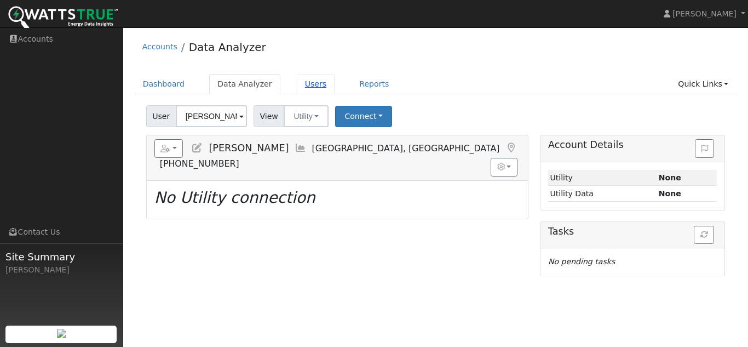
click at [311, 80] on link "Users" at bounding box center [316, 84] width 38 height 20
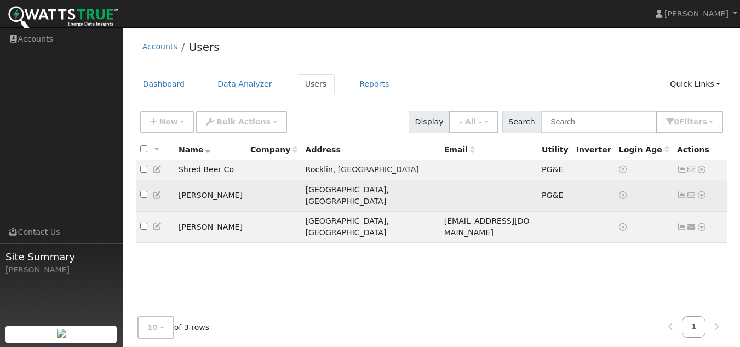
click at [192, 192] on td "[PERSON_NAME]" at bounding box center [211, 195] width 72 height 31
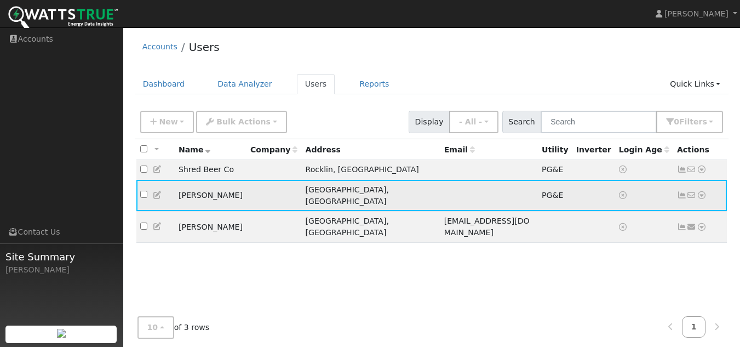
click at [705, 191] on icon at bounding box center [701, 195] width 10 height 8
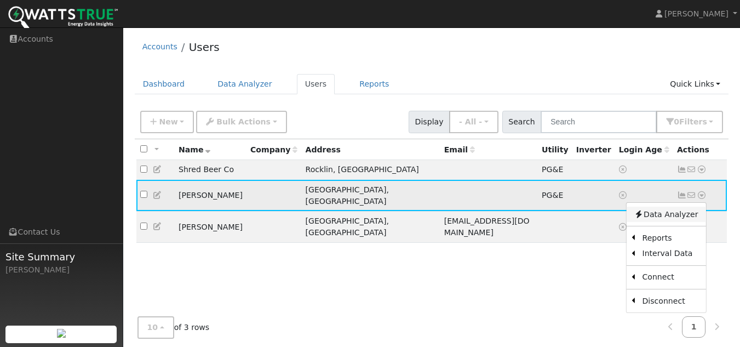
click at [659, 207] on link "Data Analyzer" at bounding box center [665, 213] width 79 height 15
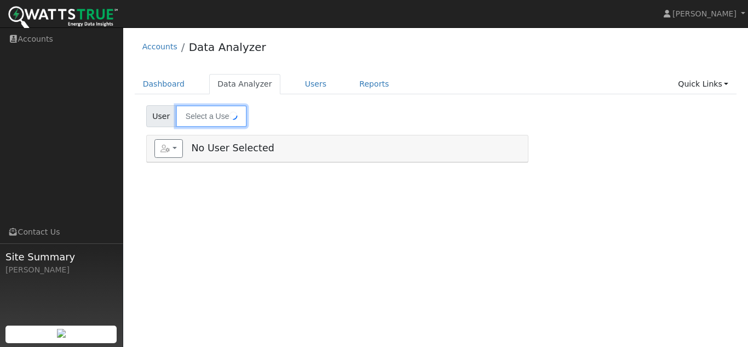
type input "[PERSON_NAME]"
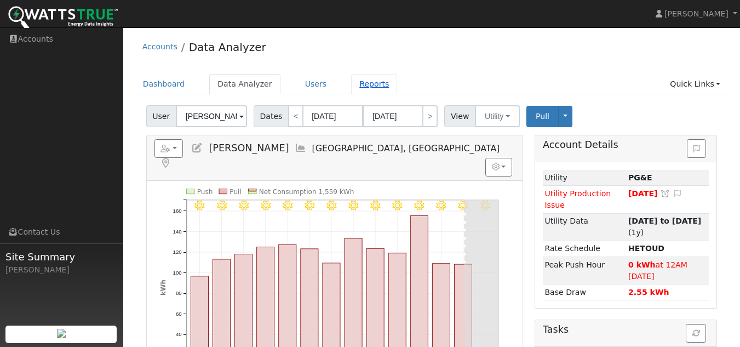
click at [351, 76] on link "Reports" at bounding box center [374, 84] width 46 height 20
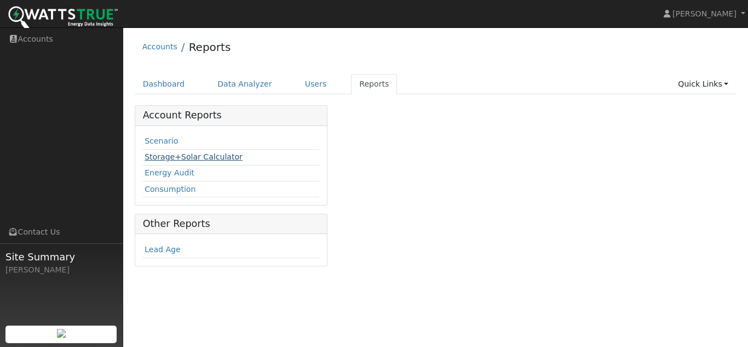
click at [168, 157] on link "Storage+Solar Calculator" at bounding box center [194, 156] width 98 height 9
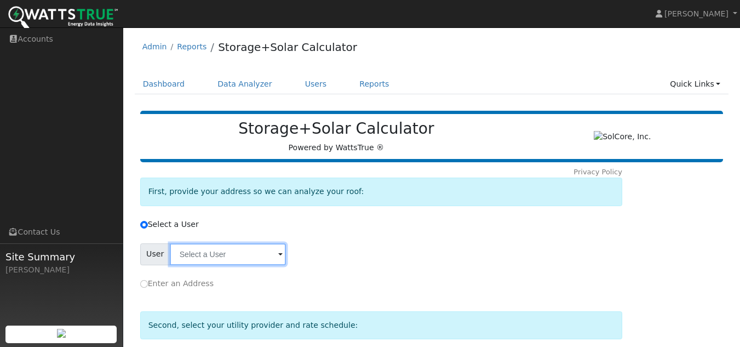
click at [181, 257] on input "text" at bounding box center [228, 254] width 116 height 22
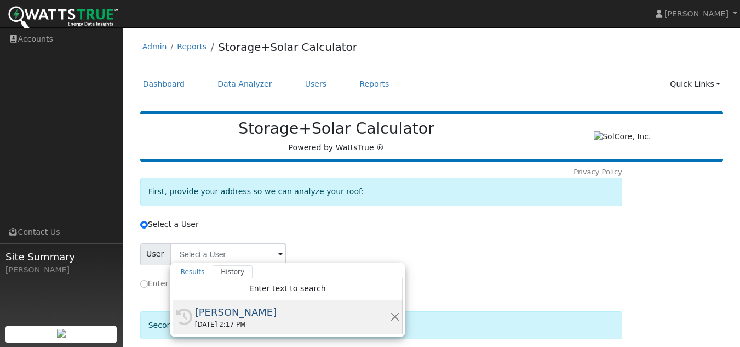
click at [204, 318] on div "[PERSON_NAME]" at bounding box center [292, 311] width 195 height 15
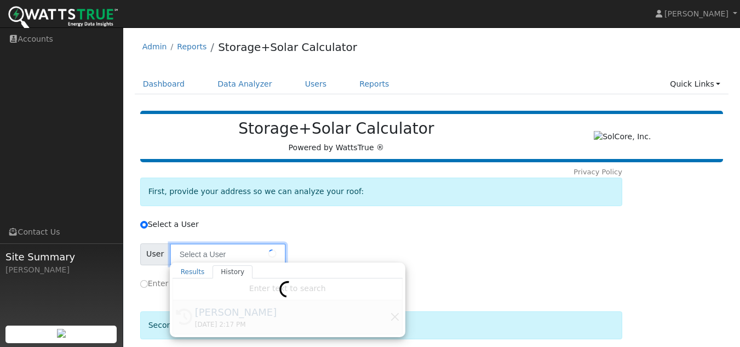
type input "[PERSON_NAME]"
type input "Pacific Gas & Electric"
type input "E-TOU-D"
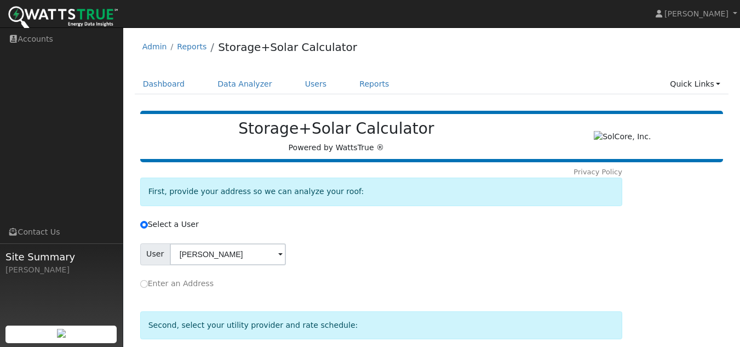
click at [434, 209] on div "First, provide your address so we can analyze your roof:" at bounding box center [380, 195] width 493 height 36
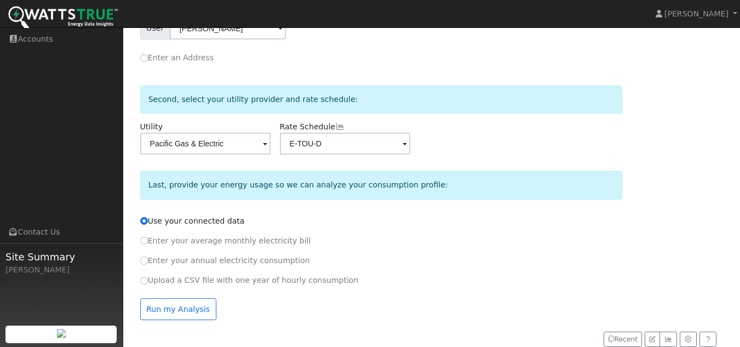
scroll to position [239, 0]
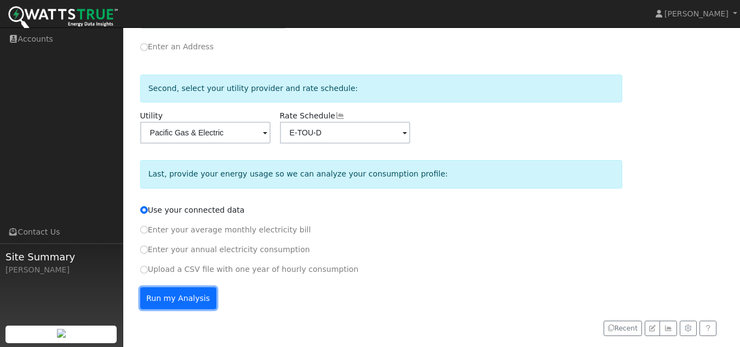
click at [191, 290] on button "Run my Analysis" at bounding box center [178, 298] width 76 height 22
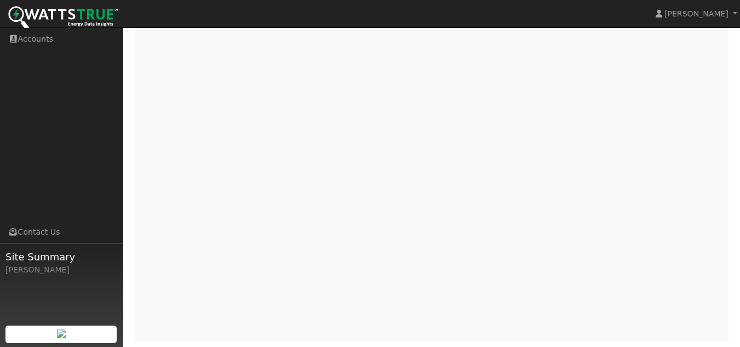
scroll to position [282, 0]
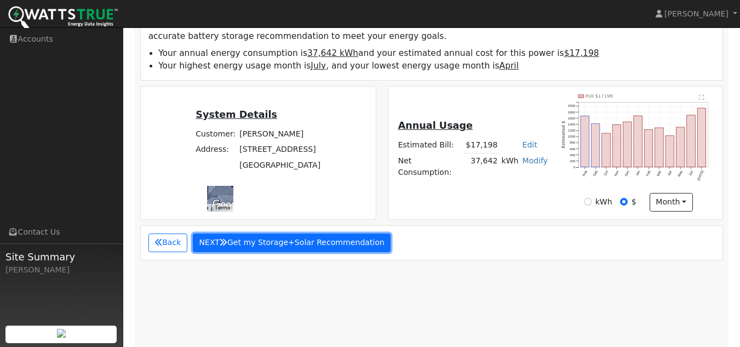
click at [276, 246] on button "NEXT Get my Storage+Solar Recommendation" at bounding box center [292, 242] width 198 height 19
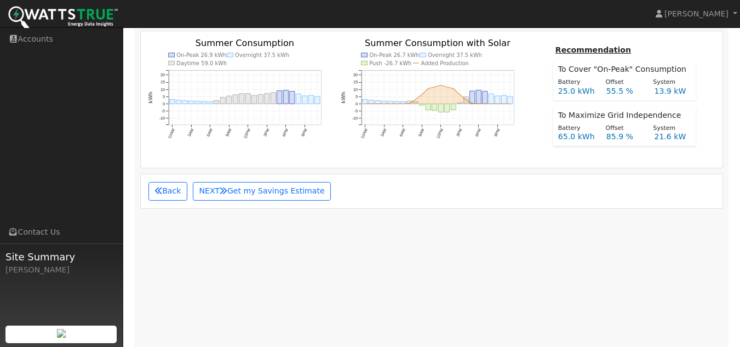
scroll to position [589, 0]
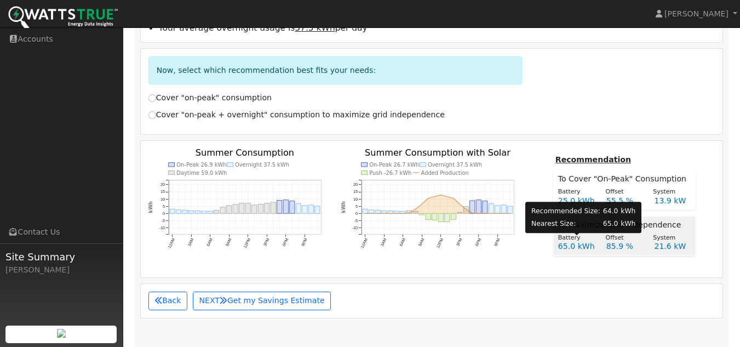
click at [592, 241] on div "Battery" at bounding box center [576, 237] width 48 height 9
radio input "true"
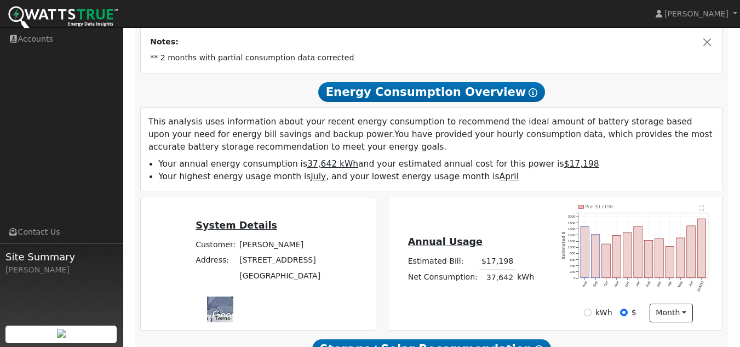
scroll to position [0, 0]
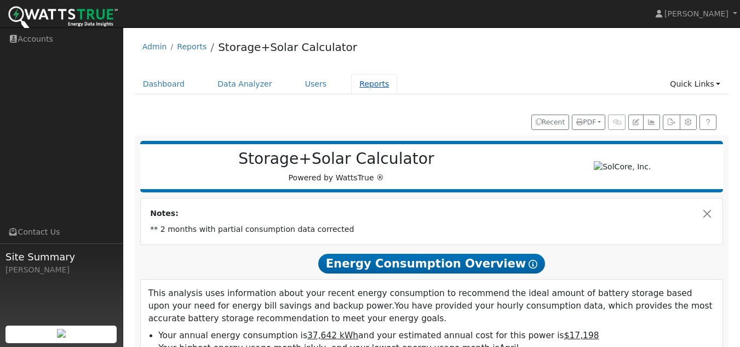
click at [356, 85] on link "Reports" at bounding box center [374, 84] width 46 height 20
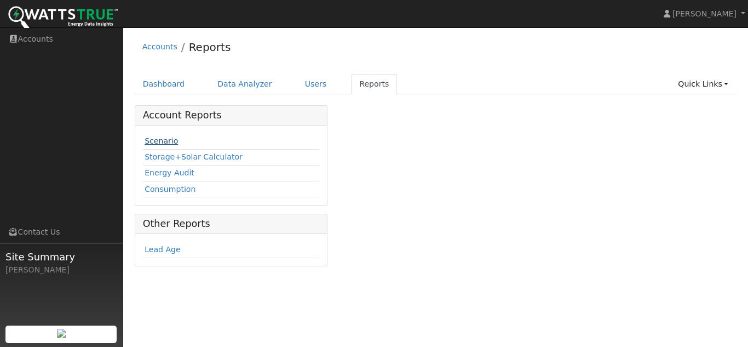
click at [152, 136] on link "Scenario" at bounding box center [161, 140] width 33 height 9
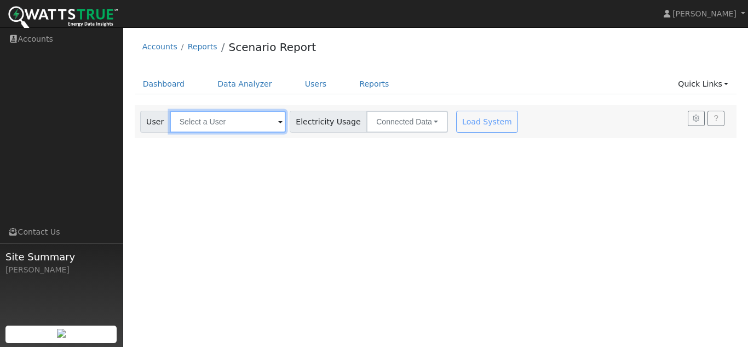
click at [249, 118] on input "text" at bounding box center [228, 122] width 116 height 22
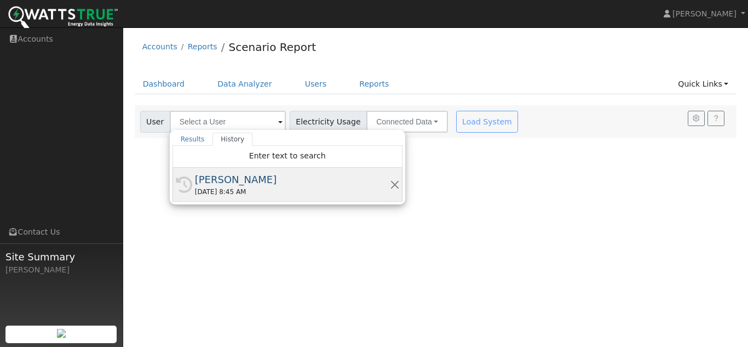
click at [219, 191] on div "[DATE] 8:45 AM" at bounding box center [292, 192] width 195 height 10
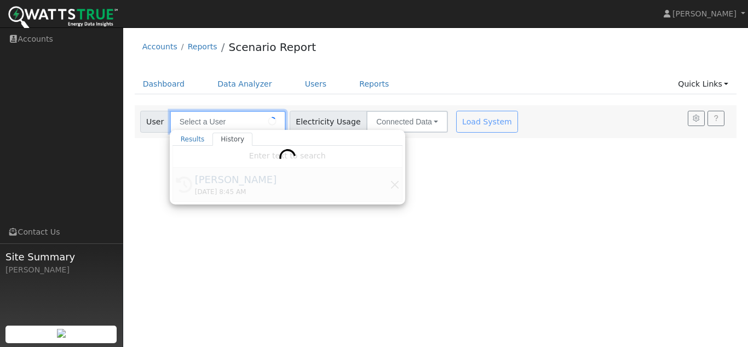
type input "[PERSON_NAME]"
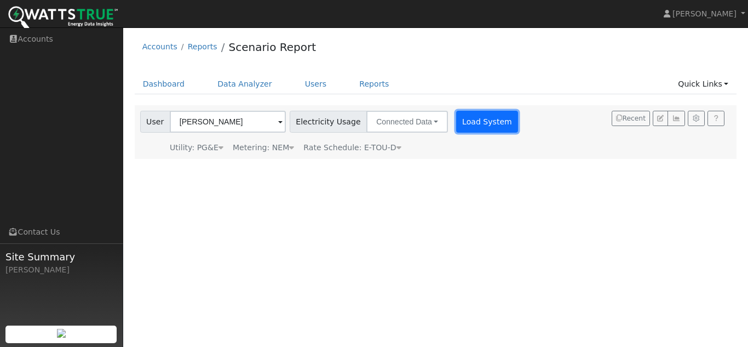
click at [456, 123] on button "Load System" at bounding box center [487, 122] width 62 height 22
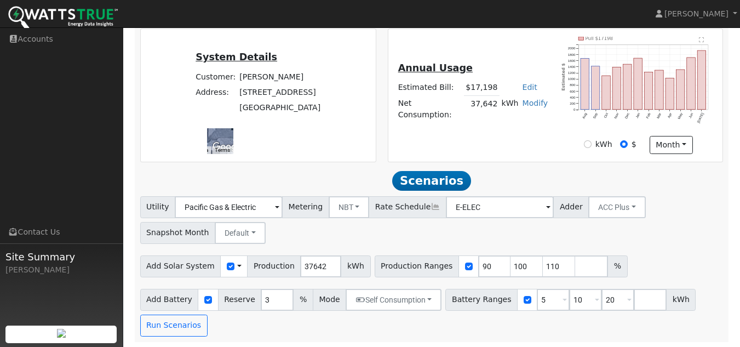
scroll to position [278, 0]
click at [544, 263] on input "111" at bounding box center [559, 266] width 33 height 22
click at [544, 263] on input "112" at bounding box center [559, 266] width 33 height 22
click at [544, 263] on input "113" at bounding box center [559, 266] width 33 height 22
click at [544, 263] on input "114" at bounding box center [559, 266] width 33 height 22
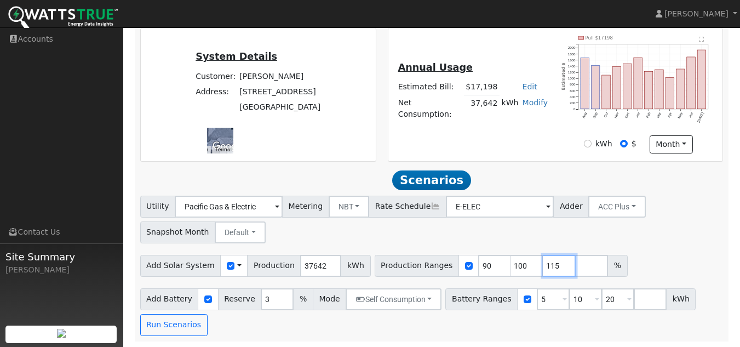
click at [544, 263] on input "115" at bounding box center [559, 266] width 33 height 22
click at [544, 263] on input "116" at bounding box center [559, 266] width 33 height 22
click at [544, 263] on input "117" at bounding box center [559, 266] width 33 height 22
click at [544, 263] on input "118" at bounding box center [559, 266] width 33 height 22
click at [544, 263] on input "119" at bounding box center [559, 266] width 33 height 22
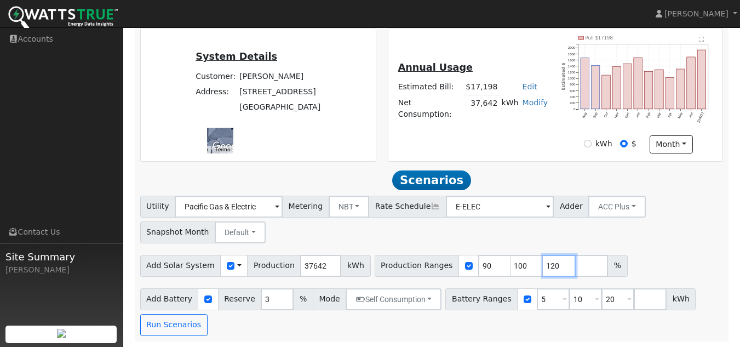
type input "120"
click at [544, 263] on input "120" at bounding box center [559, 266] width 33 height 22
click at [510, 265] on input "100" at bounding box center [526, 266] width 33 height 22
click at [478, 262] on input "90" at bounding box center [494, 266] width 33 height 22
click at [482, 262] on input "131" at bounding box center [494, 266] width 33 height 22
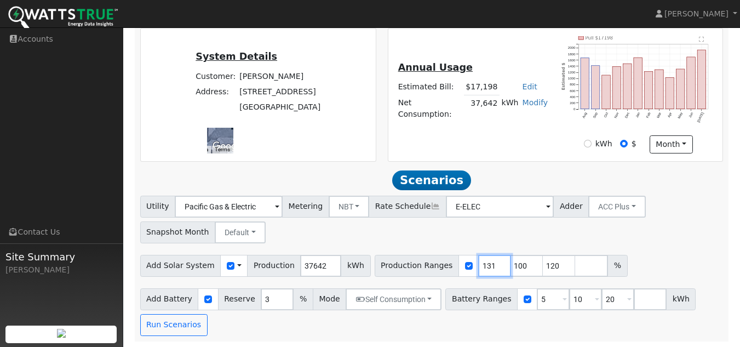
type input "100"
type input "120"
type input "131"
click at [481, 269] on input "94" at bounding box center [494, 266] width 33 height 22
click at [481, 269] on input "93" at bounding box center [494, 266] width 33 height 22
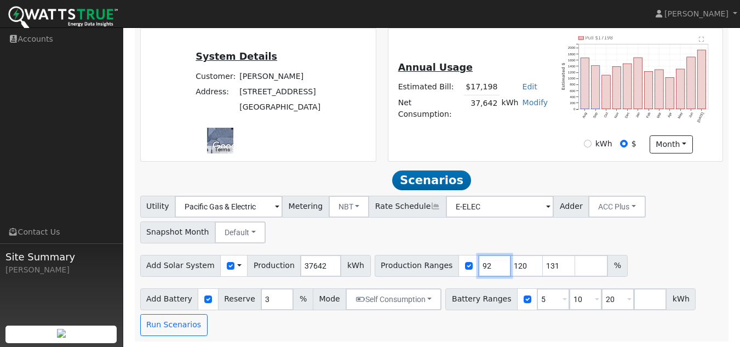
click at [481, 269] on input "92" at bounding box center [494, 266] width 33 height 22
click at [481, 269] on input "91" at bounding box center [494, 266] width 33 height 22
click at [481, 269] on input "90" at bounding box center [494, 266] width 33 height 22
click at [481, 269] on input "89" at bounding box center [494, 266] width 33 height 22
click at [481, 269] on input "88" at bounding box center [494, 266] width 33 height 22
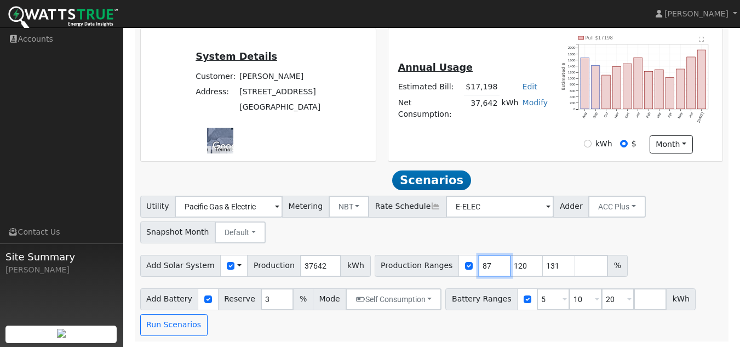
click at [481, 269] on input "87" at bounding box center [494, 266] width 33 height 22
click at [481, 269] on input "86" at bounding box center [494, 266] width 33 height 22
click at [481, 269] on input "85" at bounding box center [494, 266] width 33 height 22
click at [481, 269] on input "84" at bounding box center [494, 266] width 33 height 22
click at [481, 269] on input "83" at bounding box center [494, 266] width 33 height 22
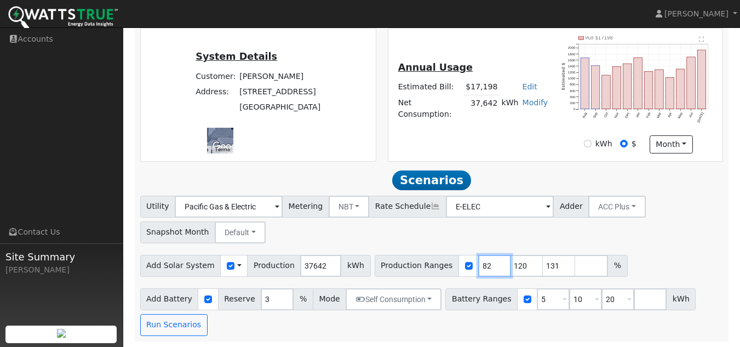
click at [481, 269] on input "82" at bounding box center [494, 266] width 33 height 22
click at [481, 269] on input "81" at bounding box center [494, 266] width 33 height 22
click at [481, 269] on input "80" at bounding box center [494, 266] width 33 height 22
click at [481, 269] on input "79" at bounding box center [494, 266] width 33 height 22
click at [481, 269] on input "78" at bounding box center [494, 266] width 33 height 22
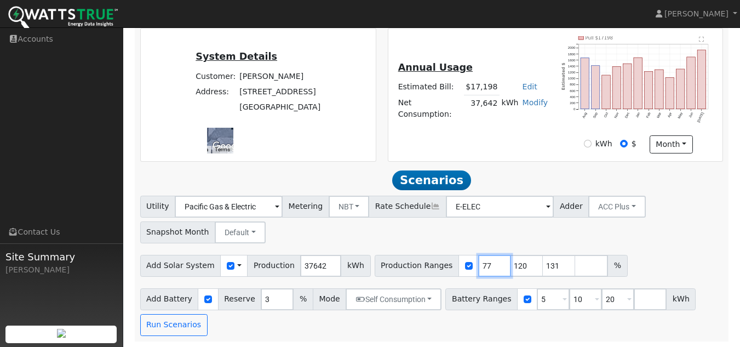
click at [481, 269] on input "77" at bounding box center [494, 266] width 33 height 22
click at [480, 263] on input "107" at bounding box center [494, 266] width 33 height 22
click at [480, 263] on input "120" at bounding box center [494, 266] width 33 height 22
click at [480, 263] on input "121" at bounding box center [494, 266] width 33 height 22
type input "120"
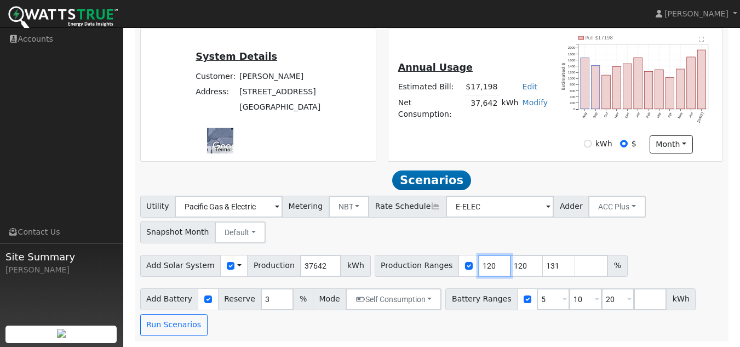
type input "121"
click at [480, 263] on input "121" at bounding box center [494, 266] width 33 height 22
click at [480, 263] on input "122" at bounding box center [494, 266] width 33 height 22
type input "121"
type input "122"
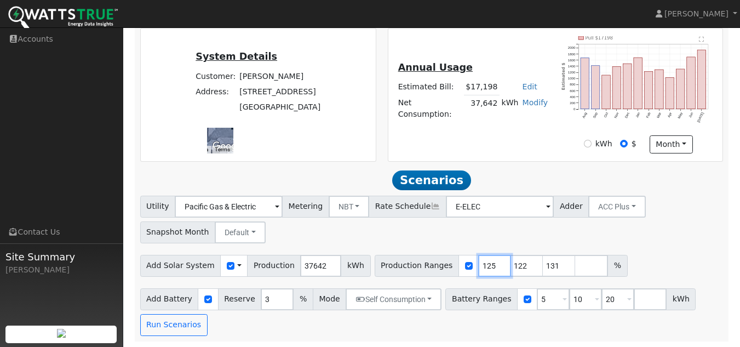
click at [480, 263] on input "125" at bounding box center [494, 266] width 33 height 22
type input "122"
type input "125"
click at [480, 263] on input "123" at bounding box center [494, 266] width 33 height 22
click at [480, 263] on input "124" at bounding box center [494, 266] width 33 height 22
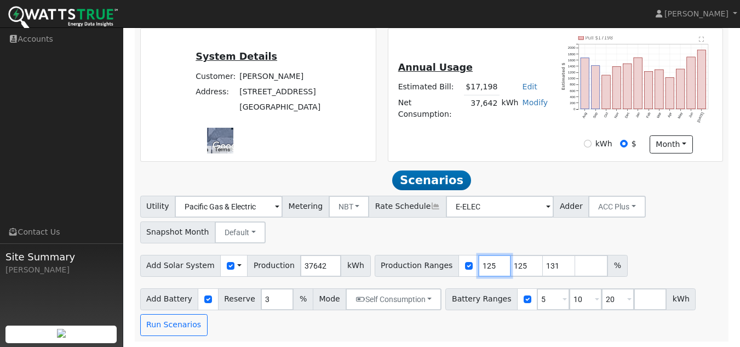
click at [480, 263] on input "125" at bounding box center [494, 266] width 33 height 22
click at [480, 263] on input "126" at bounding box center [494, 266] width 33 height 22
type input "125"
type input "126"
click at [480, 263] on input "126" at bounding box center [494, 266] width 33 height 22
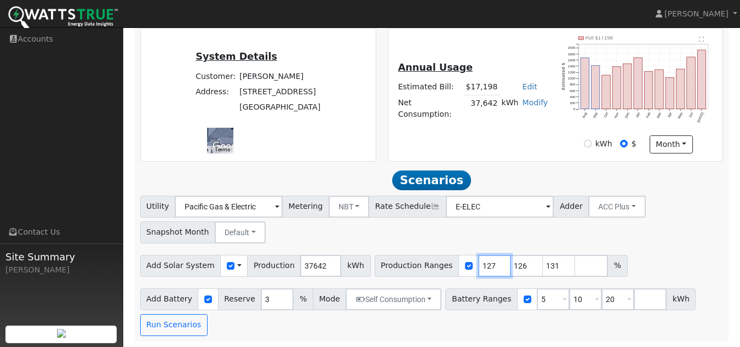
click at [480, 263] on input "127" at bounding box center [494, 266] width 33 height 22
type input "126"
type input "127"
click at [480, 263] on input "127" at bounding box center [494, 266] width 33 height 22
click at [480, 263] on input "128" at bounding box center [494, 266] width 33 height 22
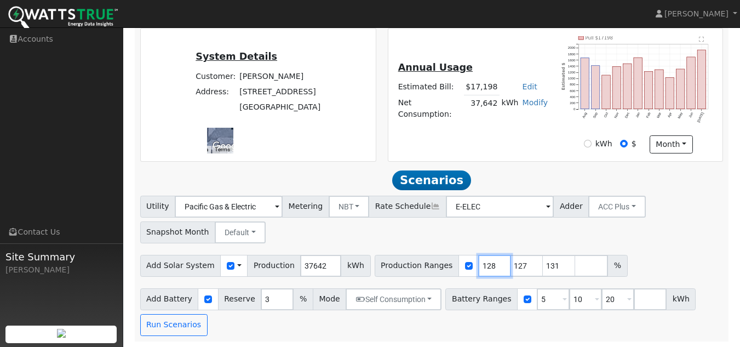
type input "127"
type input "128"
click at [480, 263] on input "128" at bounding box center [494, 266] width 33 height 22
click at [480, 263] on input "129" at bounding box center [494, 266] width 33 height 22
type input "128"
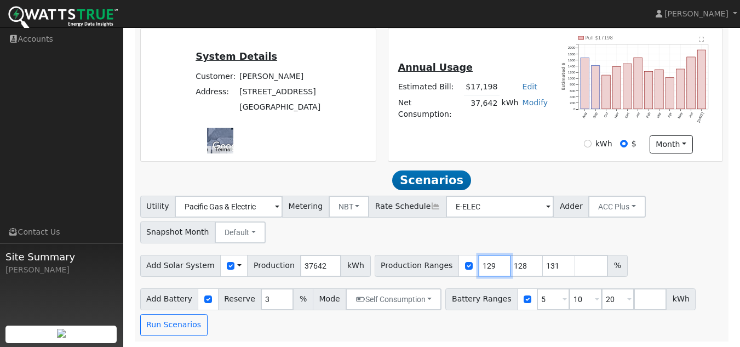
type input "129"
click at [480, 263] on input "129" at bounding box center [494, 266] width 33 height 22
click at [480, 263] on input "130" at bounding box center [494, 266] width 33 height 22
type input "129"
type input "130"
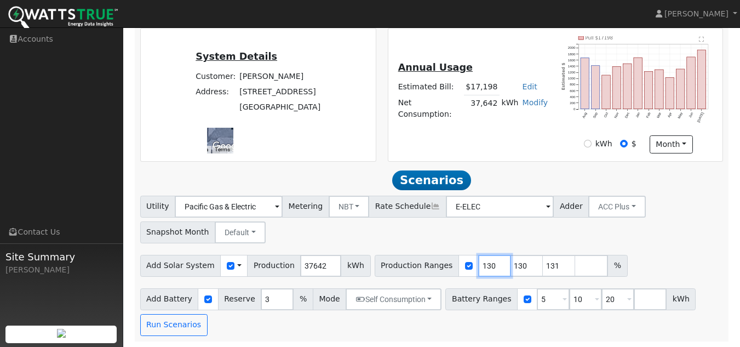
click at [480, 263] on input "130" at bounding box center [494, 266] width 33 height 22
click at [510, 261] on input "130" at bounding box center [526, 266] width 33 height 22
click at [482, 269] on input "113" at bounding box center [494, 266] width 33 height 22
click at [482, 269] on input "112" at bounding box center [494, 266] width 33 height 22
click at [482, 269] on input "111" at bounding box center [494, 266] width 33 height 22
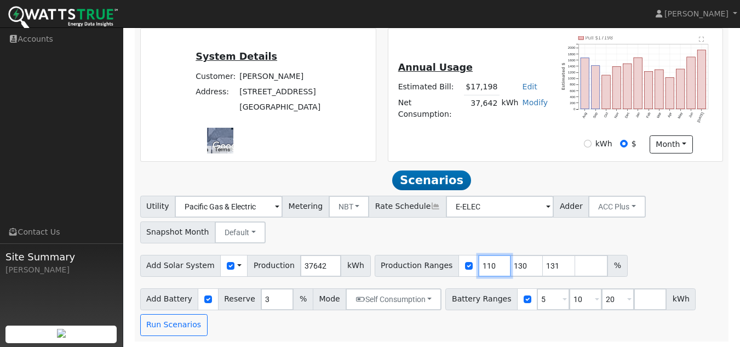
click at [482, 269] on input "110" at bounding box center [494, 266] width 33 height 22
click at [482, 269] on input "109" at bounding box center [494, 266] width 33 height 22
click at [482, 269] on input "108" at bounding box center [494, 266] width 33 height 22
click at [482, 269] on input "107" at bounding box center [494, 266] width 33 height 22
click at [482, 269] on input "106" at bounding box center [494, 266] width 33 height 22
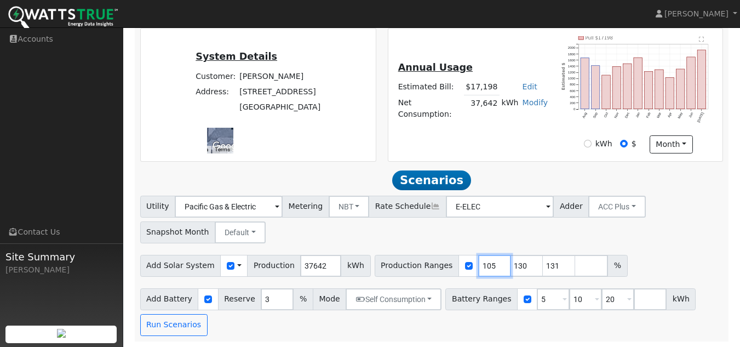
click at [482, 269] on input "105" at bounding box center [494, 266] width 33 height 22
click at [482, 269] on input "104" at bounding box center [494, 266] width 33 height 22
click at [482, 269] on input "103" at bounding box center [494, 266] width 33 height 22
click at [482, 269] on input "102" at bounding box center [494, 266] width 33 height 22
click at [482, 269] on input "101" at bounding box center [494, 266] width 33 height 22
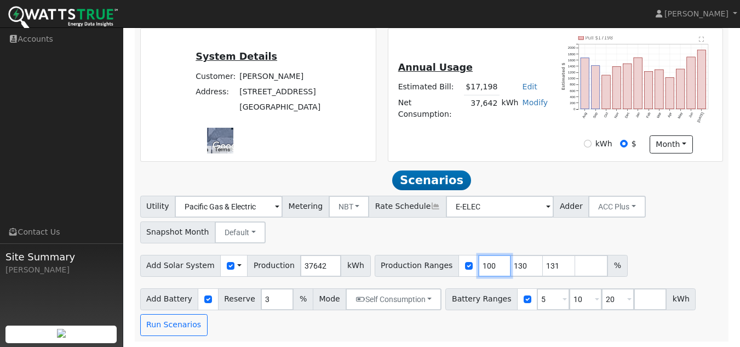
type input "100"
click at [482, 269] on input "100" at bounding box center [494, 266] width 33 height 22
click at [512, 268] on input "121" at bounding box center [526, 266] width 33 height 22
type input "120"
click at [512, 268] on input "120" at bounding box center [526, 266] width 33 height 22
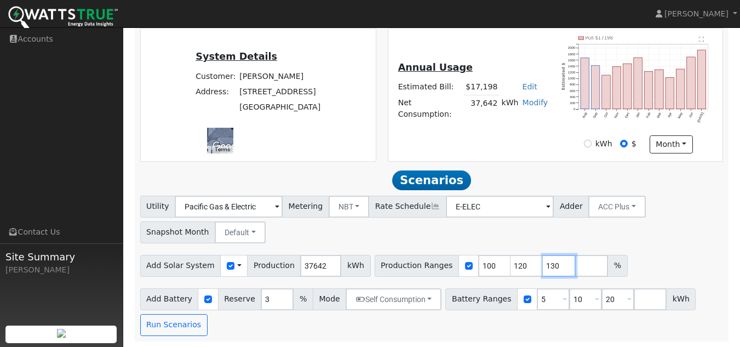
type input "130"
click at [545, 268] on input "130" at bounding box center [559, 266] width 33 height 22
click at [625, 237] on div "Utility Pacific Gas & Electric Metering NBT NEM NBT Rate Schedule E-ELEC Adder …" at bounding box center [431, 217] width 587 height 51
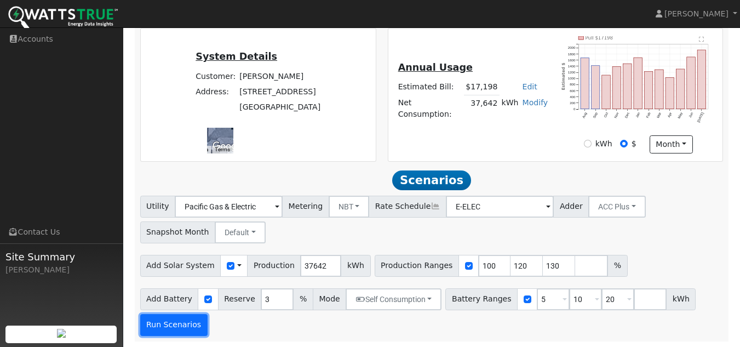
click at [197, 327] on button "Run Scenarios" at bounding box center [173, 325] width 67 height 22
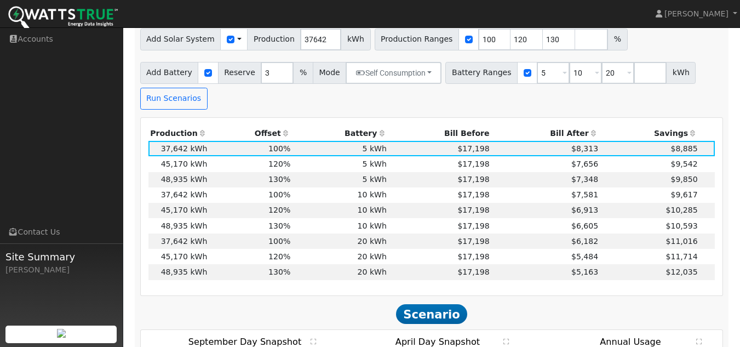
scroll to position [414, 0]
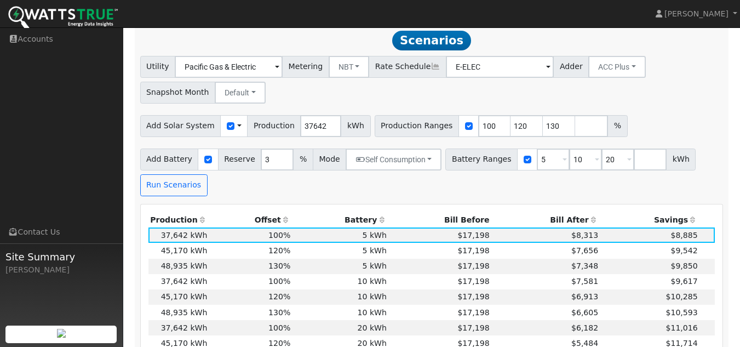
click at [562, 162] on span at bounding box center [564, 160] width 4 height 13
click at [562, 160] on span at bounding box center [564, 160] width 4 height 13
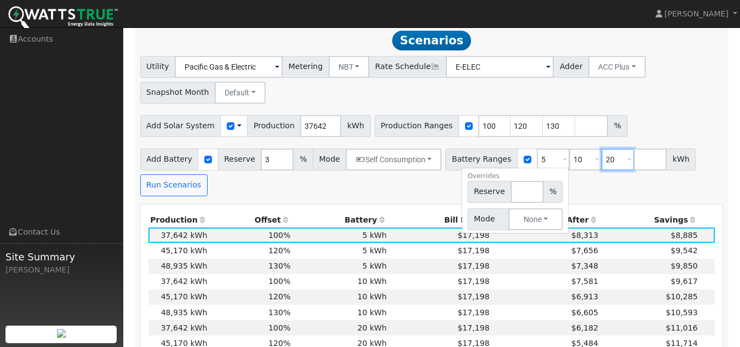
click at [603, 164] on input "20" at bounding box center [617, 159] width 33 height 22
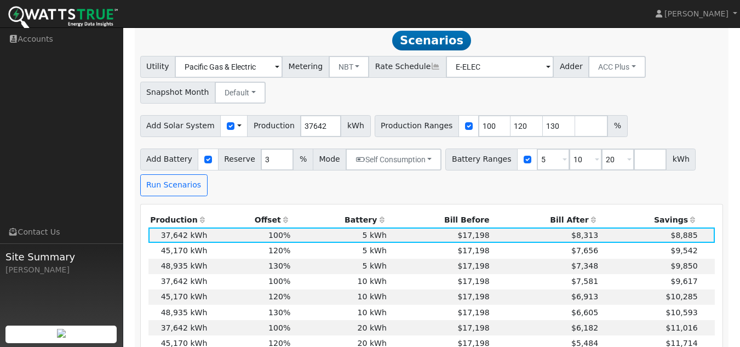
click at [627, 163] on span at bounding box center [629, 160] width 4 height 13
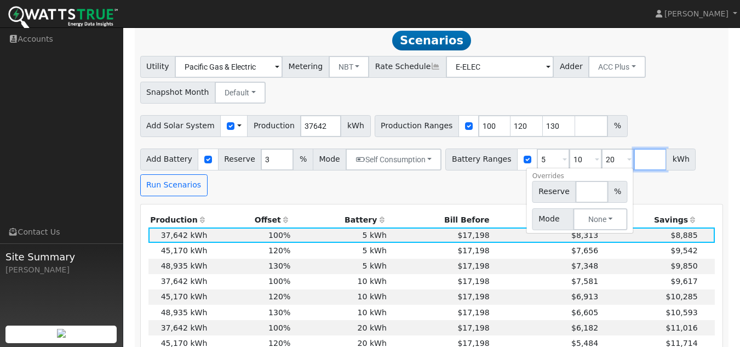
click at [633, 160] on input "number" at bounding box center [649, 159] width 33 height 22
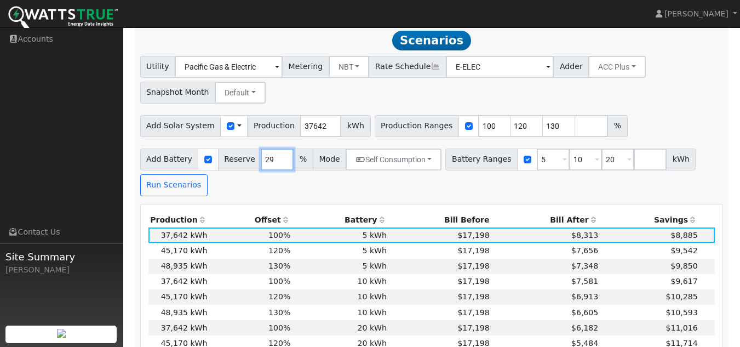
click at [275, 160] on input "29" at bounding box center [277, 159] width 33 height 22
click at [273, 164] on input "28" at bounding box center [277, 159] width 33 height 22
click at [273, 164] on input "27" at bounding box center [277, 159] width 33 height 22
click at [273, 164] on input "26" at bounding box center [277, 159] width 33 height 22
type input "25"
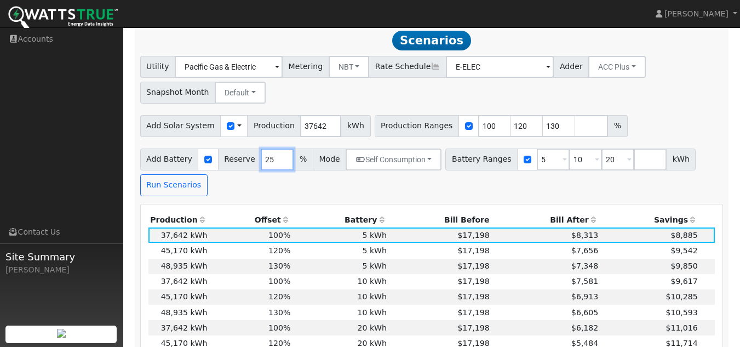
click at [273, 164] on input "25" at bounding box center [277, 159] width 33 height 22
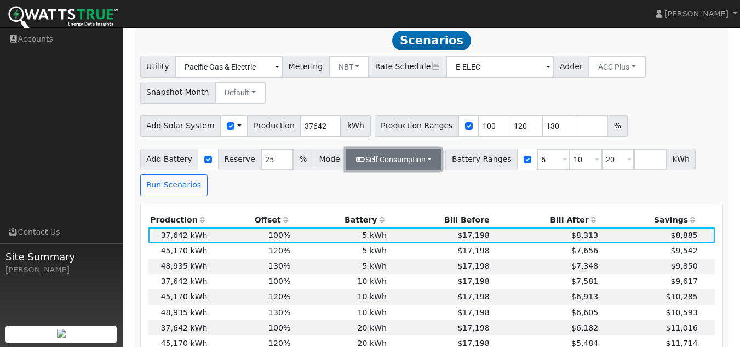
click at [361, 159] on button "Self Consumption" at bounding box center [393, 159] width 96 height 22
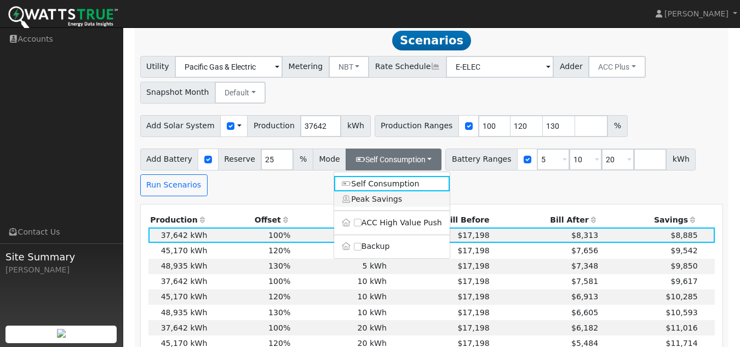
click at [371, 206] on link "Peak Savings" at bounding box center [392, 198] width 116 height 15
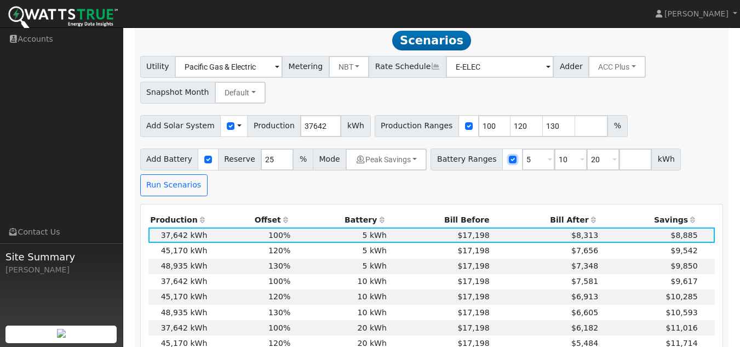
click at [509, 163] on input "checkbox" at bounding box center [513, 159] width 8 height 8
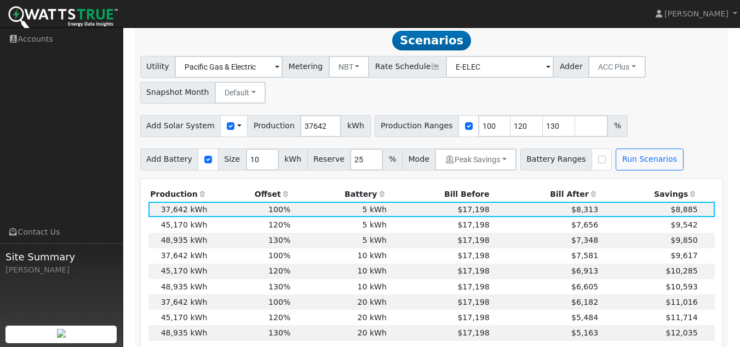
click at [526, 155] on span "Battery Ranges" at bounding box center [556, 159] width 72 height 22
click at [591, 162] on div at bounding box center [601, 159] width 20 height 22
click at [598, 163] on input "checkbox" at bounding box center [602, 159] width 8 height 8
checkbox input "true"
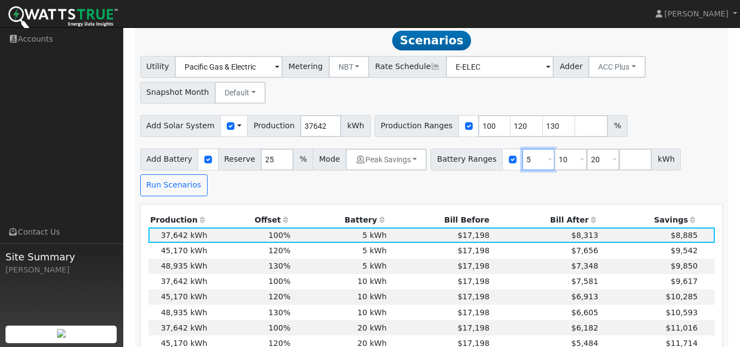
click at [522, 160] on input "5" at bounding box center [538, 159] width 33 height 22
type input "10"
type input "20"
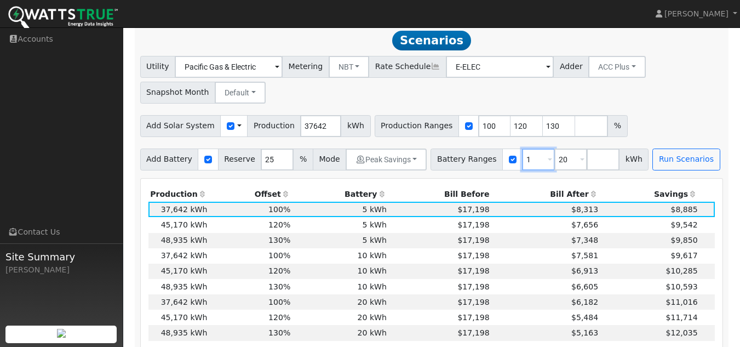
type input "20"
type input "2"
type input "40.5"
type input "54"
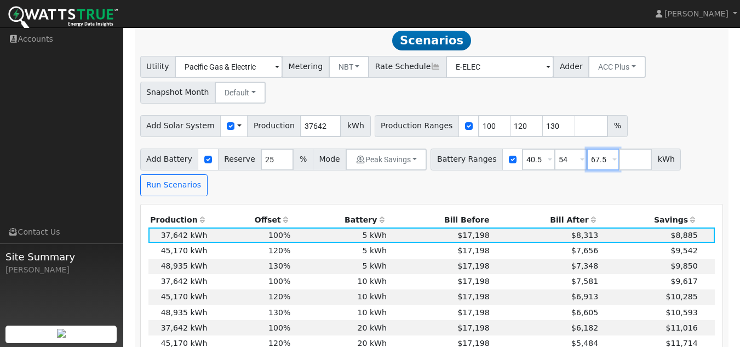
type input "67.5"
click at [526, 194] on div "Add Battery Reserve 25 % Mode Peak Savings Self Consumption Peak Savings ACC Hi…" at bounding box center [431, 170] width 587 height 51
click at [143, 182] on button "Run Scenarios" at bounding box center [173, 185] width 67 height 22
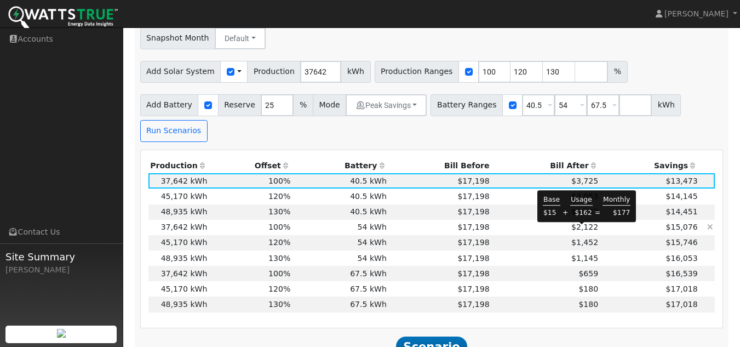
scroll to position [469, 0]
